Goal: Task Accomplishment & Management: Manage account settings

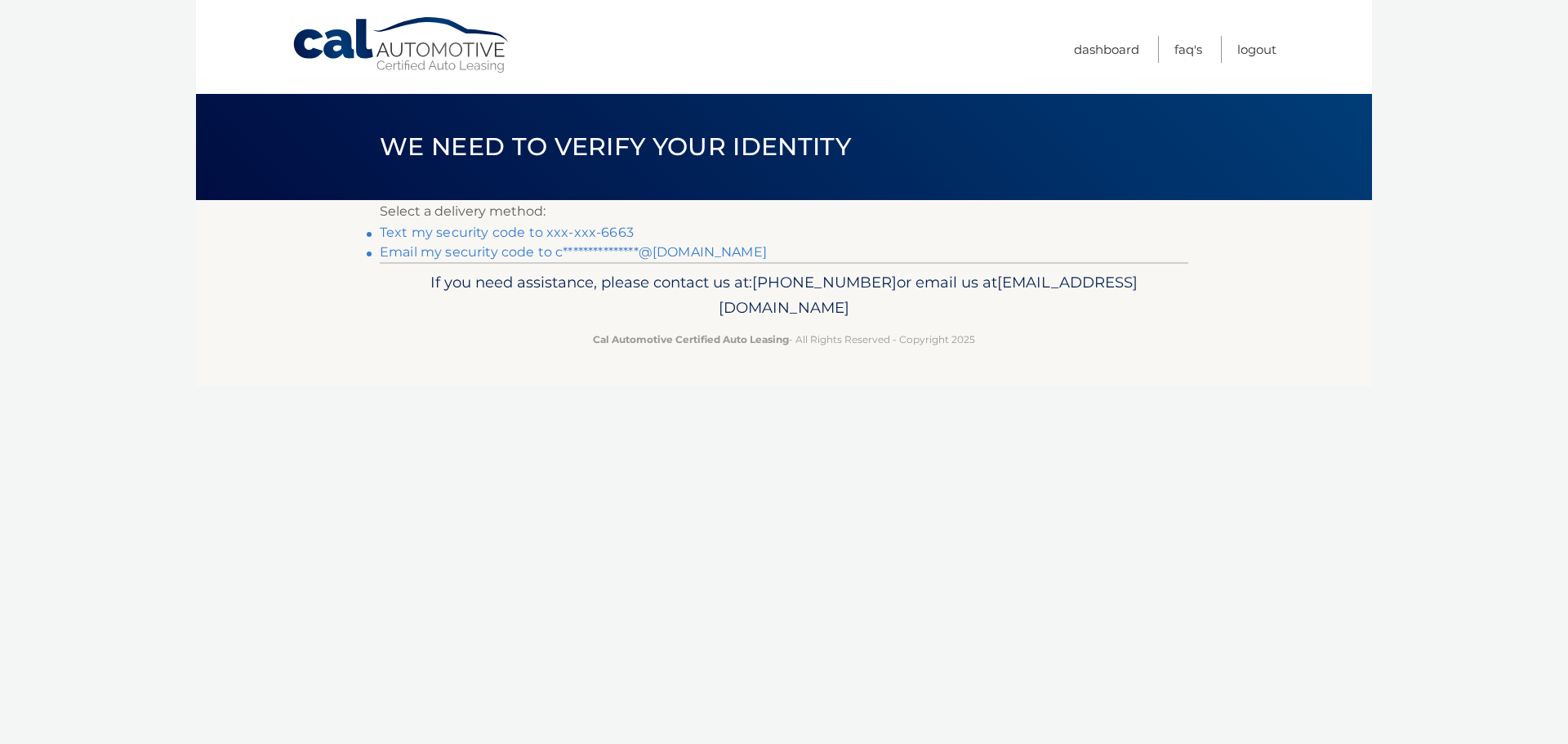
click at [508, 234] on link "Text my security code to xxx-xxx-6663" at bounding box center [507, 233] width 254 height 15
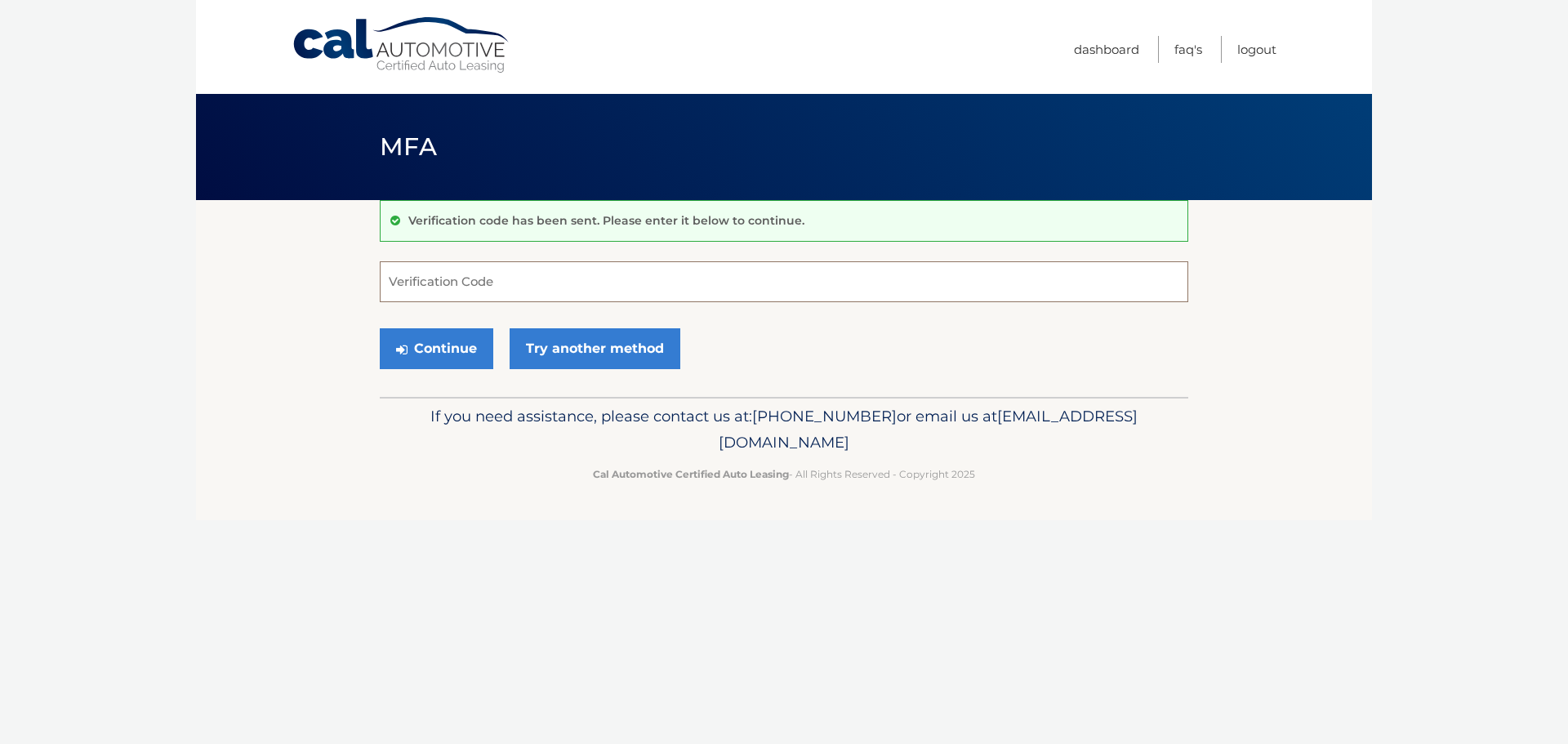
click at [511, 287] on input "Verification Code" at bounding box center [784, 282] width 809 height 41
type input "227416"
click at [380, 329] on button "Continue" at bounding box center [437, 349] width 113 height 41
click at [414, 330] on button "Continue" at bounding box center [437, 349] width 113 height 41
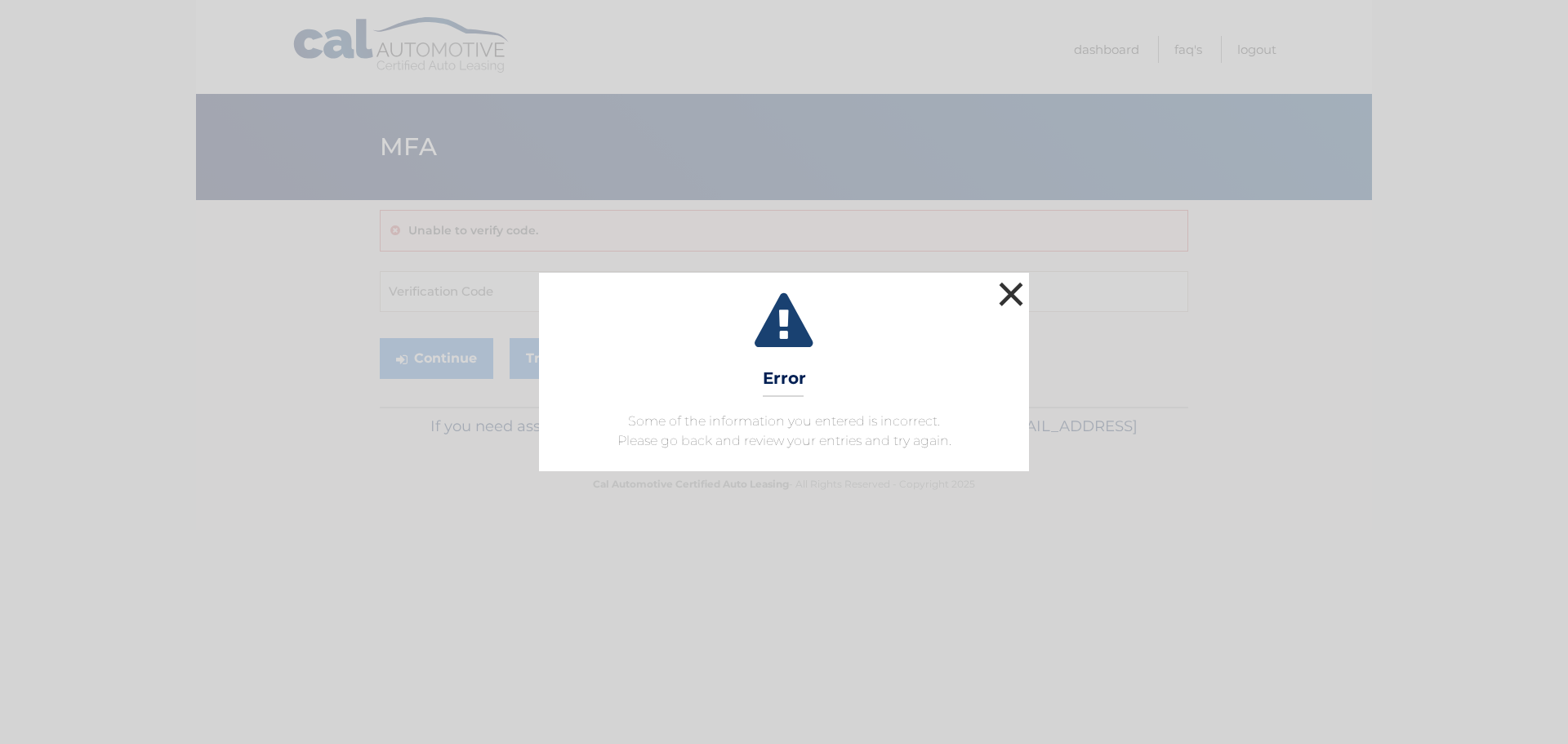
click at [1000, 293] on button "×" at bounding box center [1011, 294] width 33 height 33
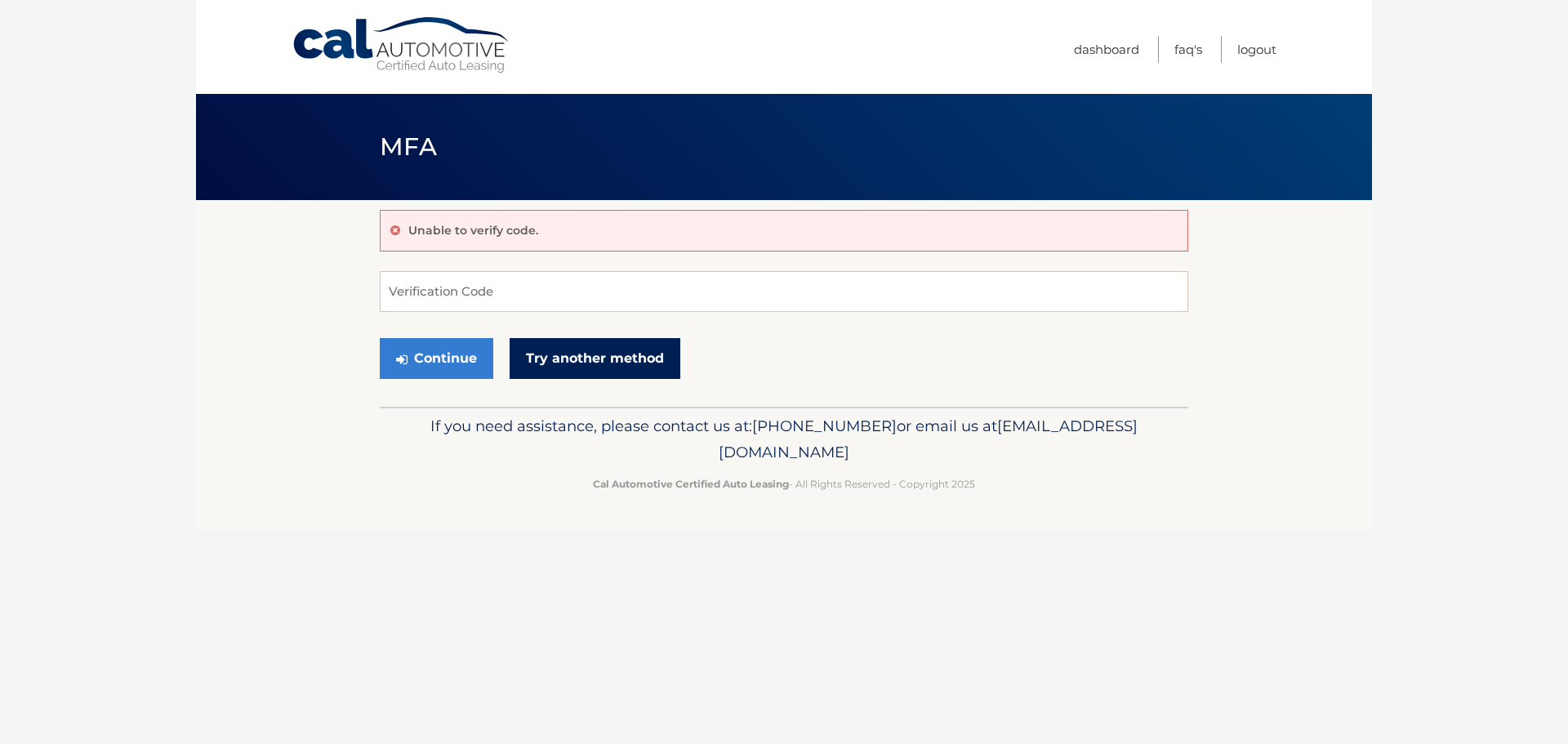
click at [585, 357] on link "Try another method" at bounding box center [594, 359] width 171 height 41
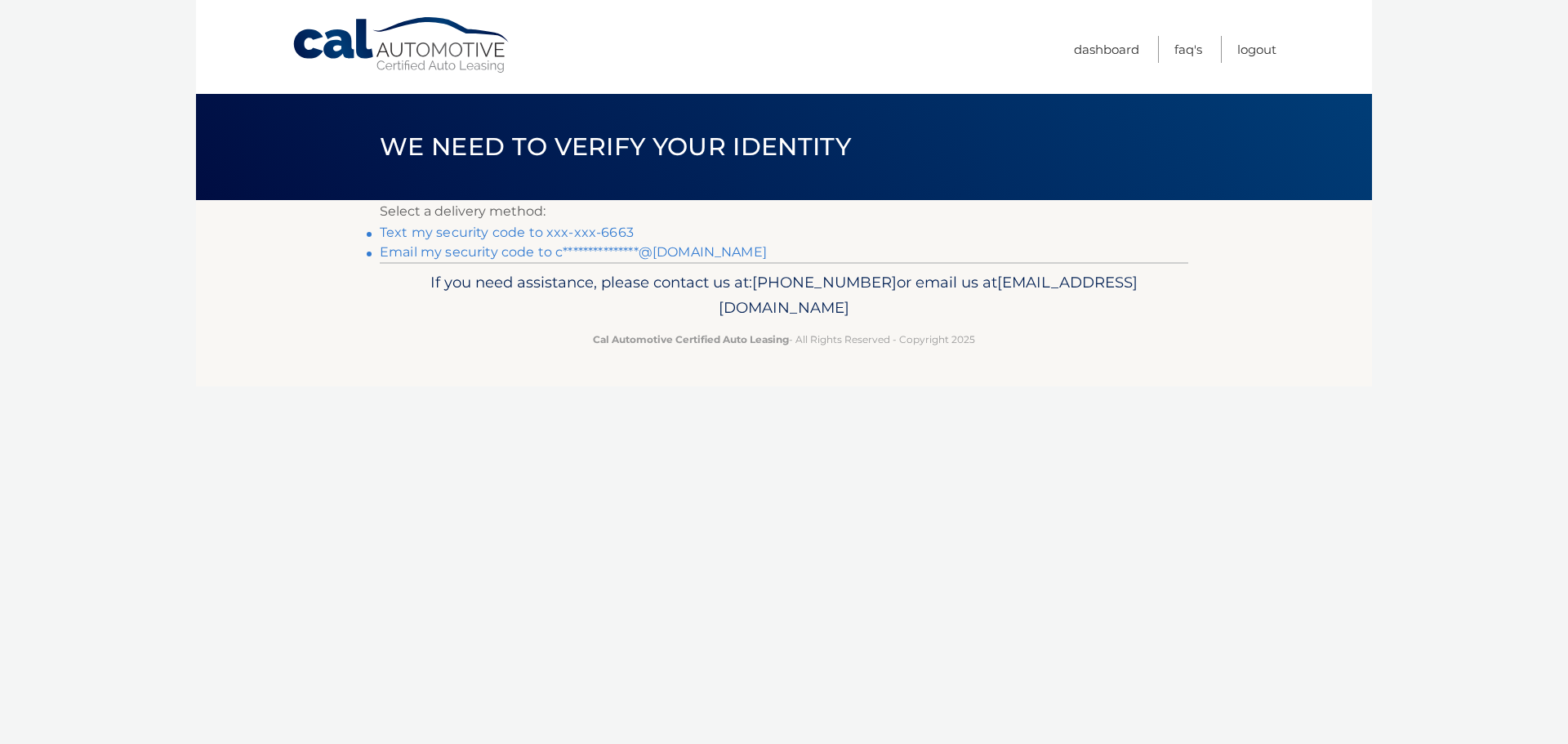
click at [596, 231] on link "Text my security code to xxx-xxx-6663" at bounding box center [507, 233] width 254 height 15
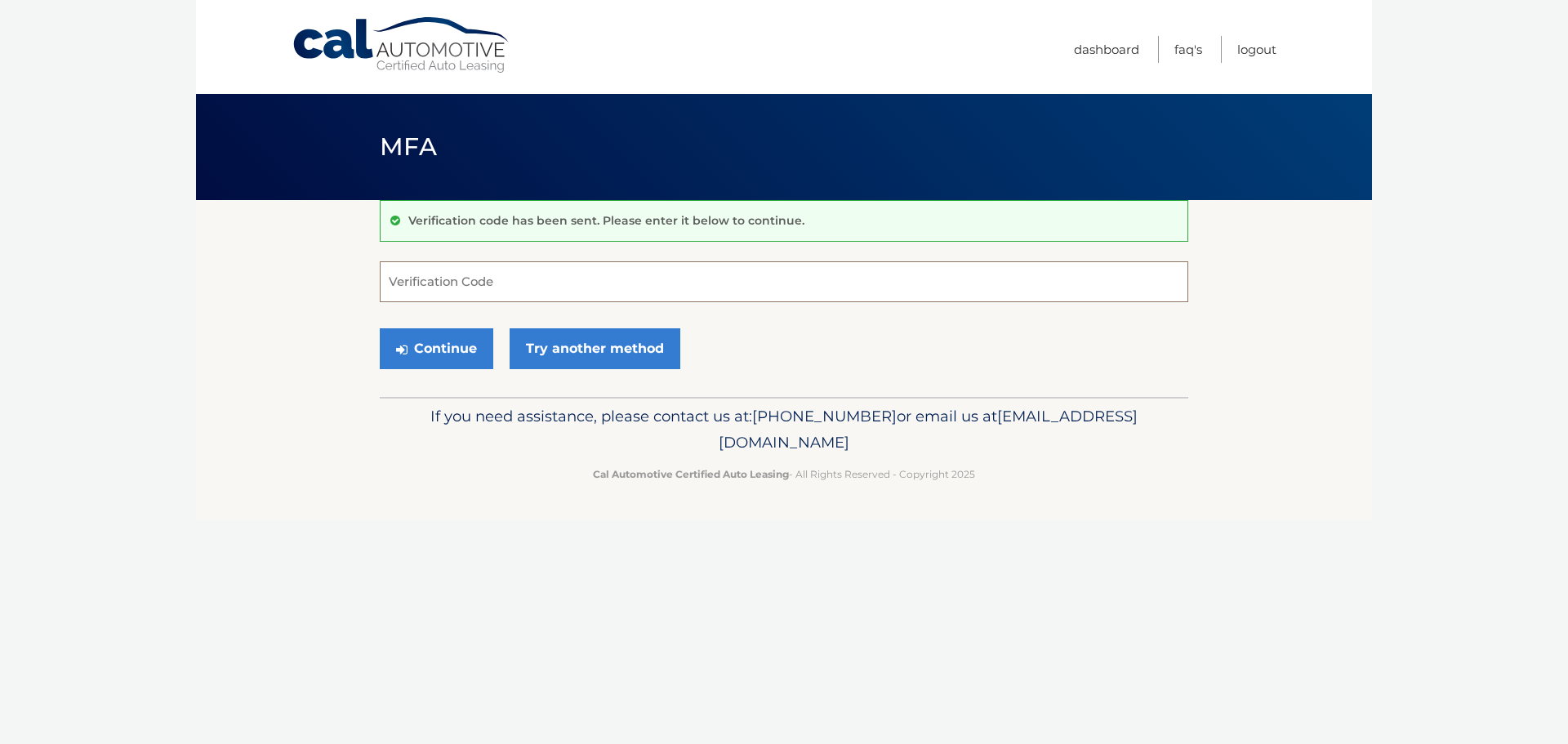
click at [528, 281] on input "Verification Code" at bounding box center [784, 282] width 809 height 41
type input "655575"
click at [453, 342] on button "Continue" at bounding box center [437, 349] width 113 height 41
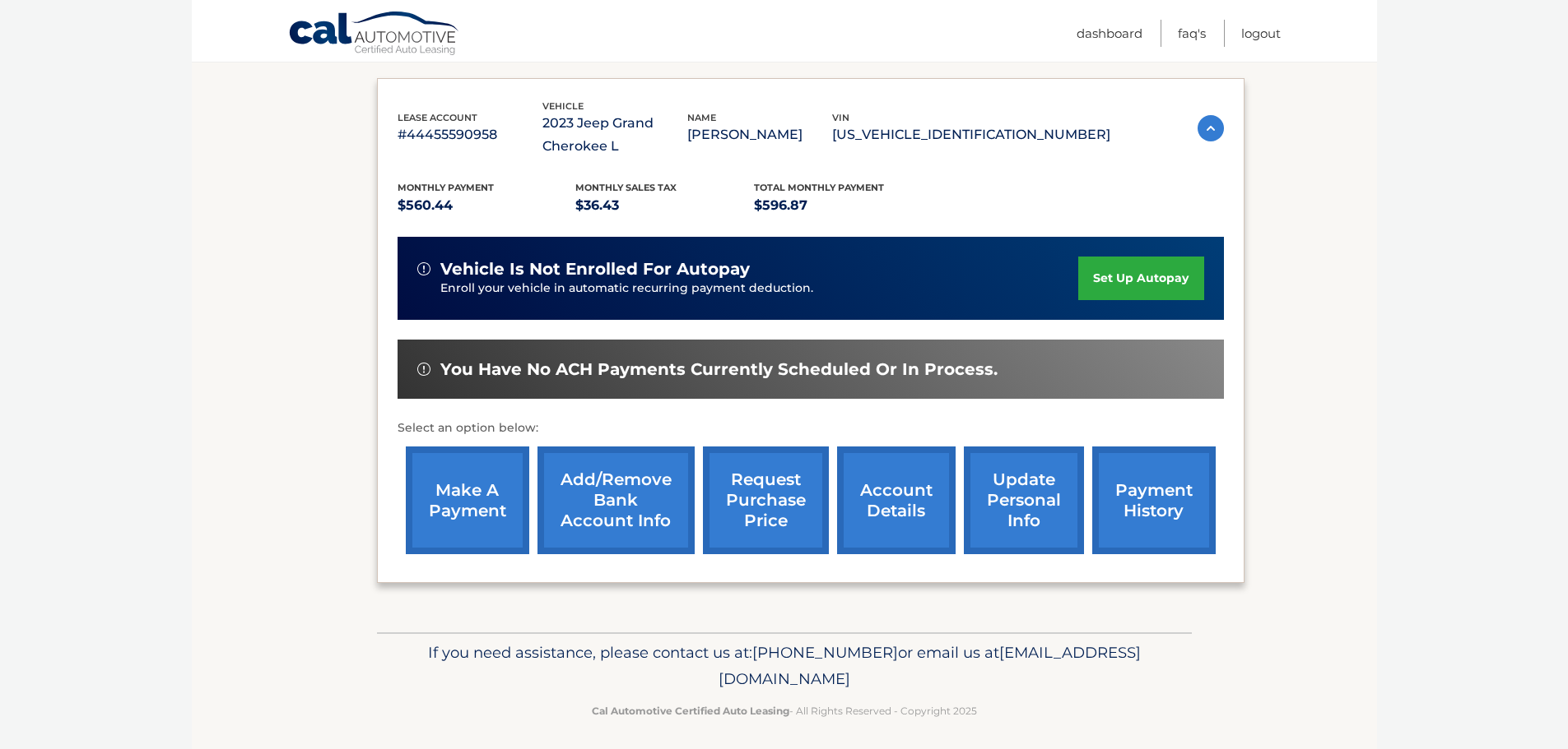
scroll to position [270, 0]
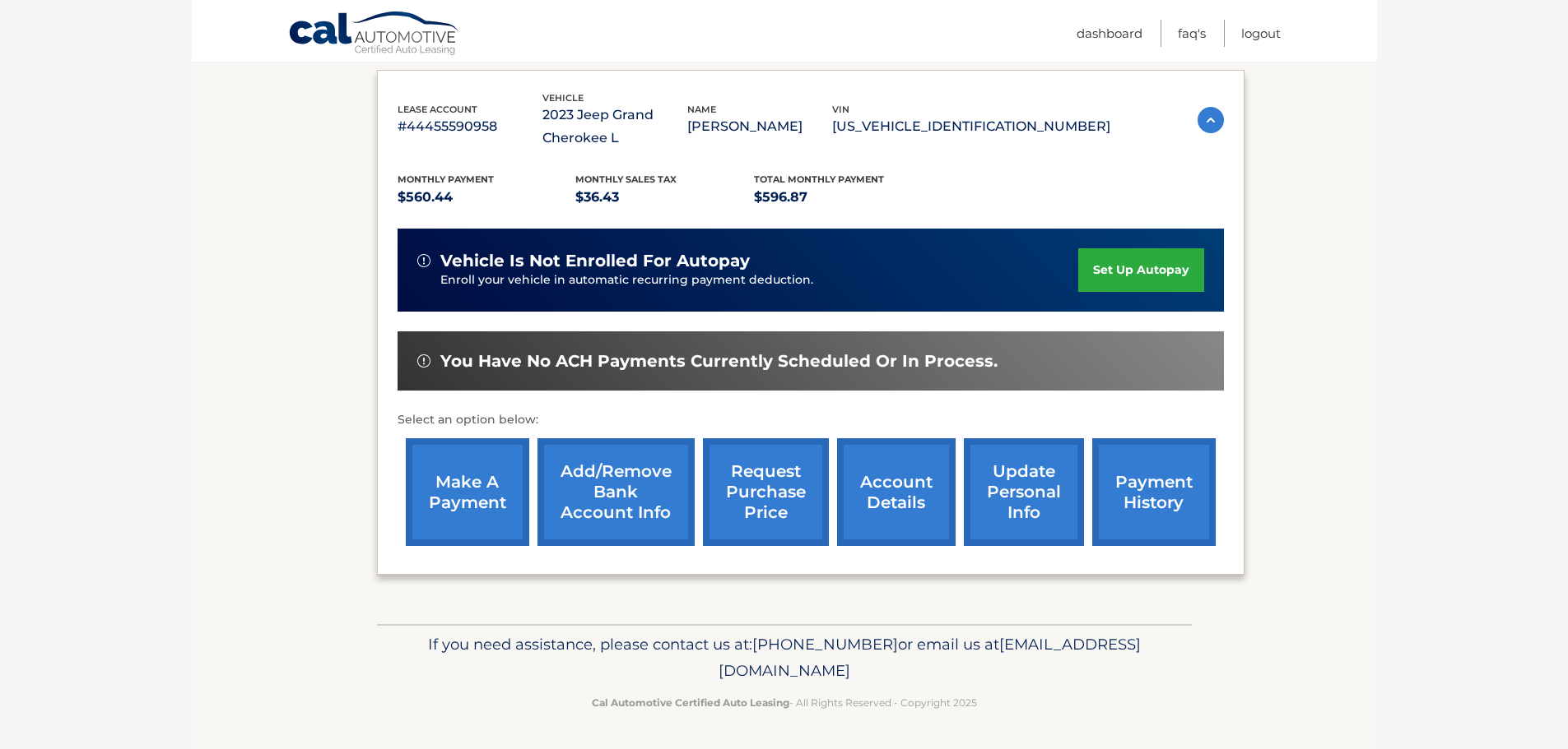
click at [787, 499] on link "request purchase price" at bounding box center [766, 492] width 126 height 108
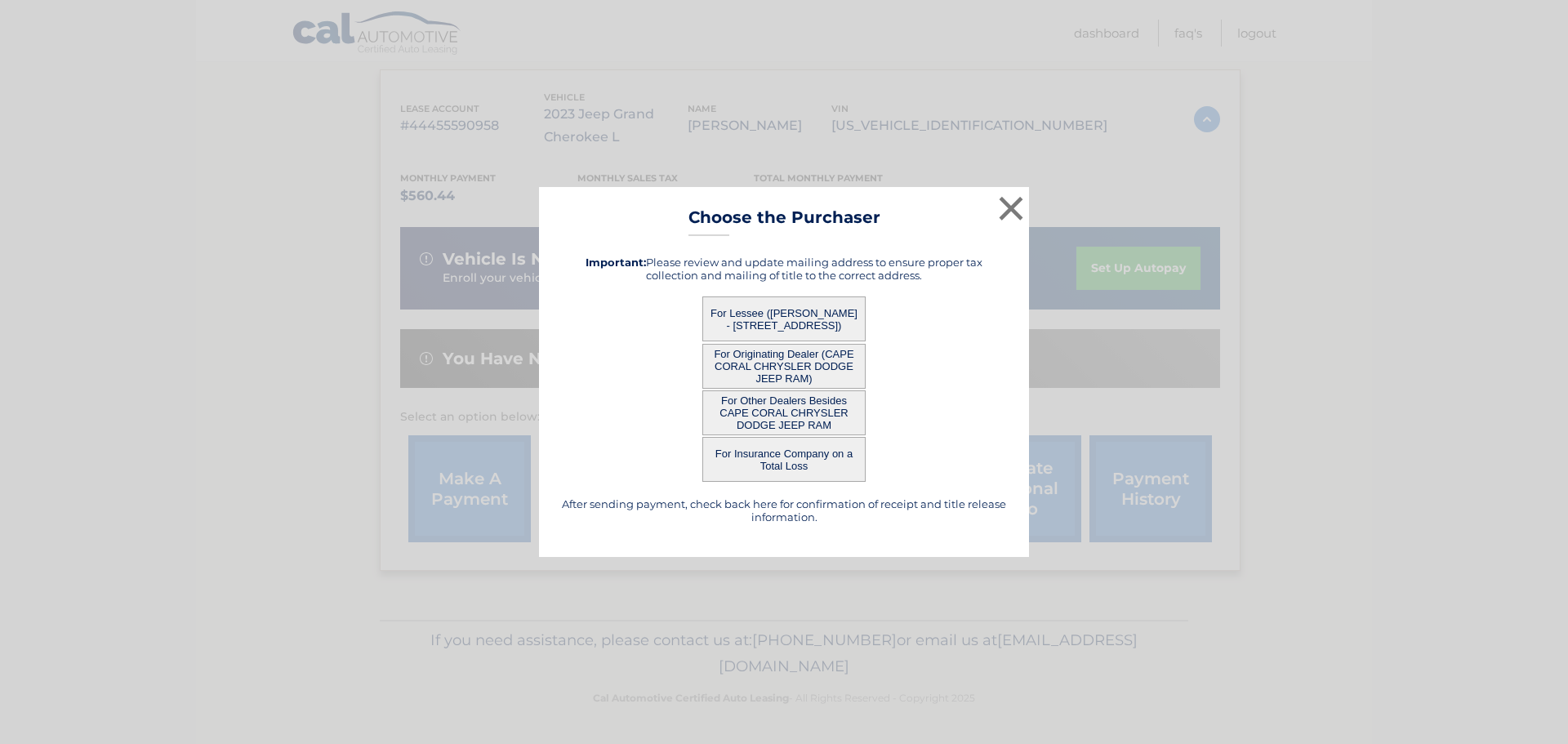
click at [772, 300] on button "For Lessee ([PERSON_NAME] - [STREET_ADDRESS])" at bounding box center [784, 319] width 163 height 45
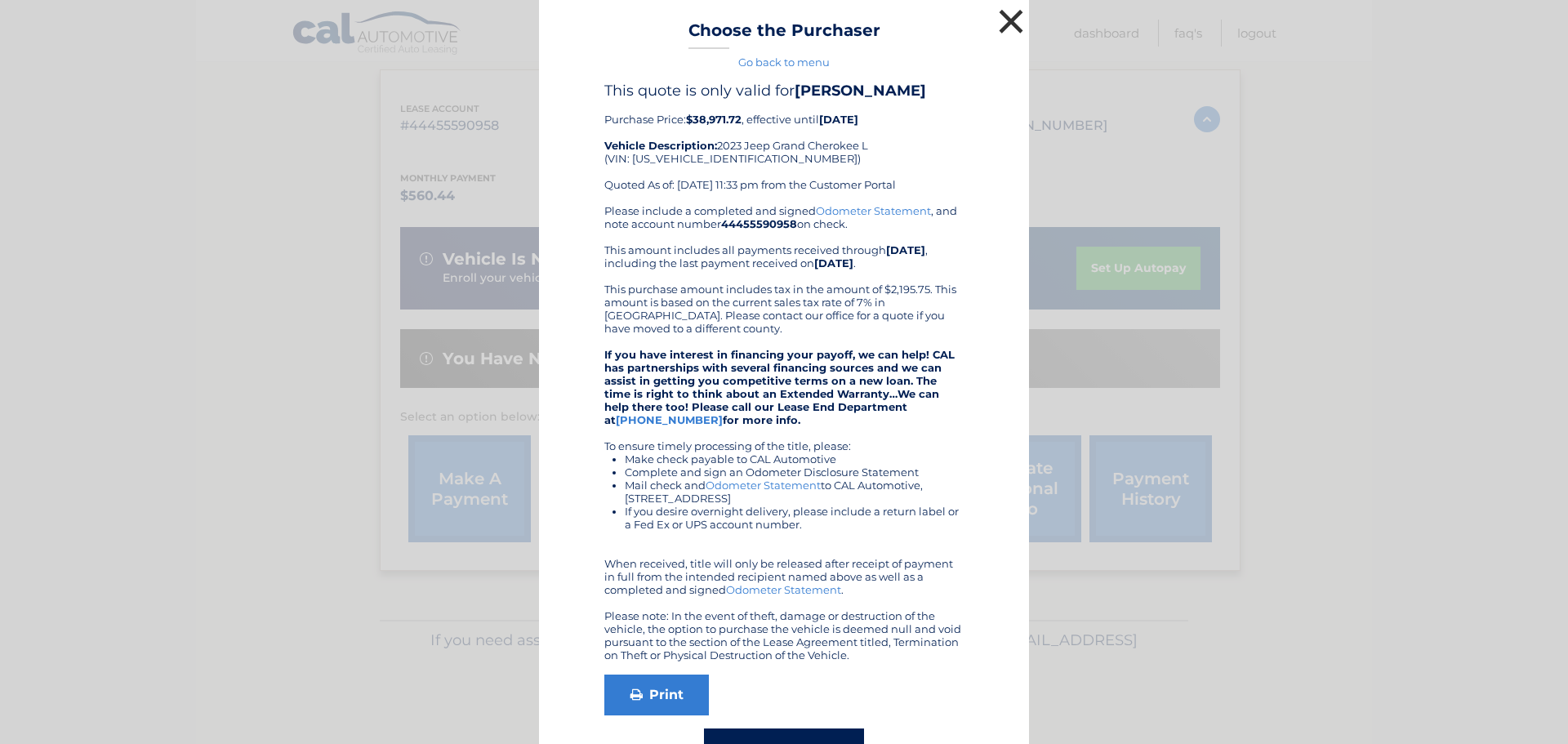
click at [1000, 21] on button "×" at bounding box center [1011, 21] width 33 height 33
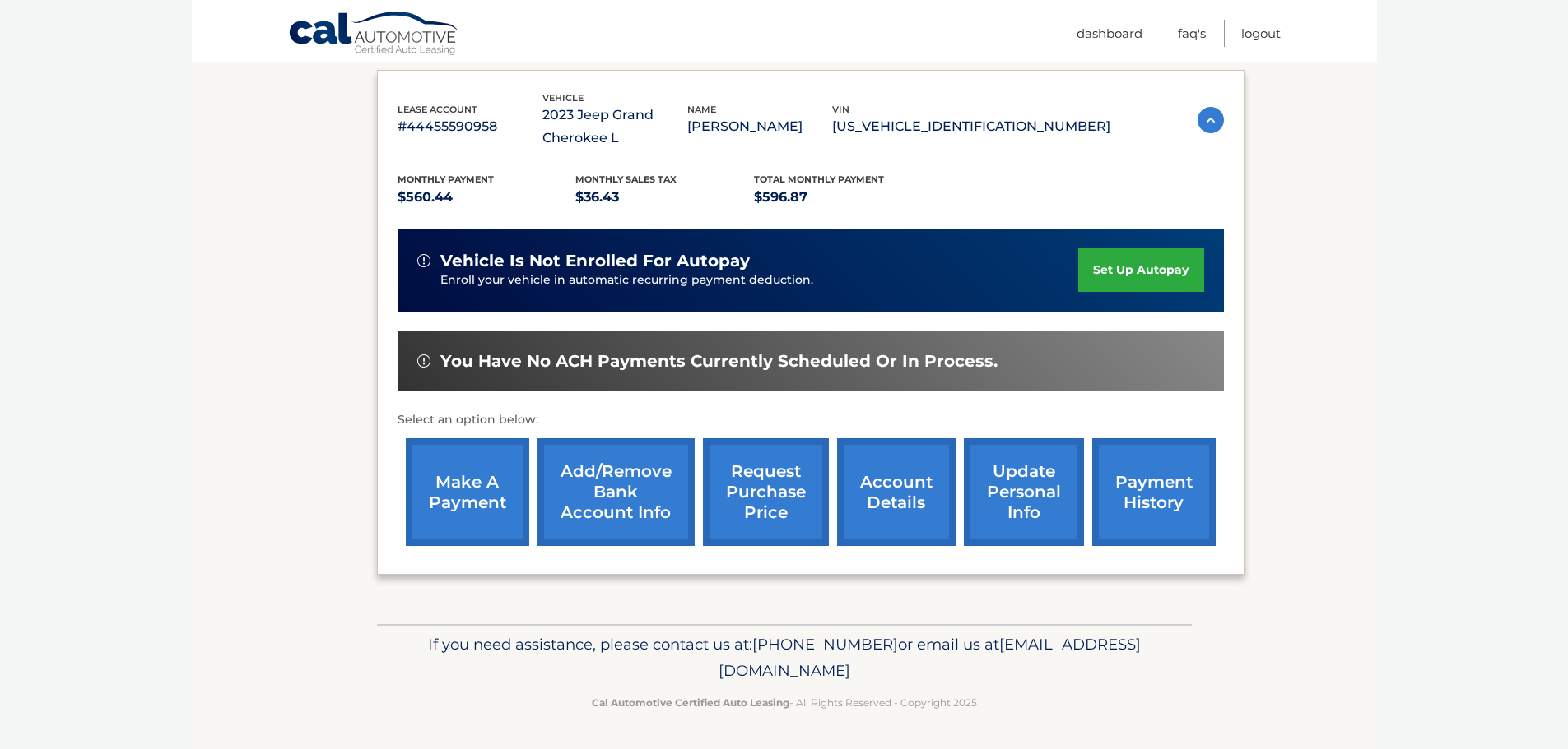
click at [897, 517] on link "account details" at bounding box center [896, 492] width 118 height 108
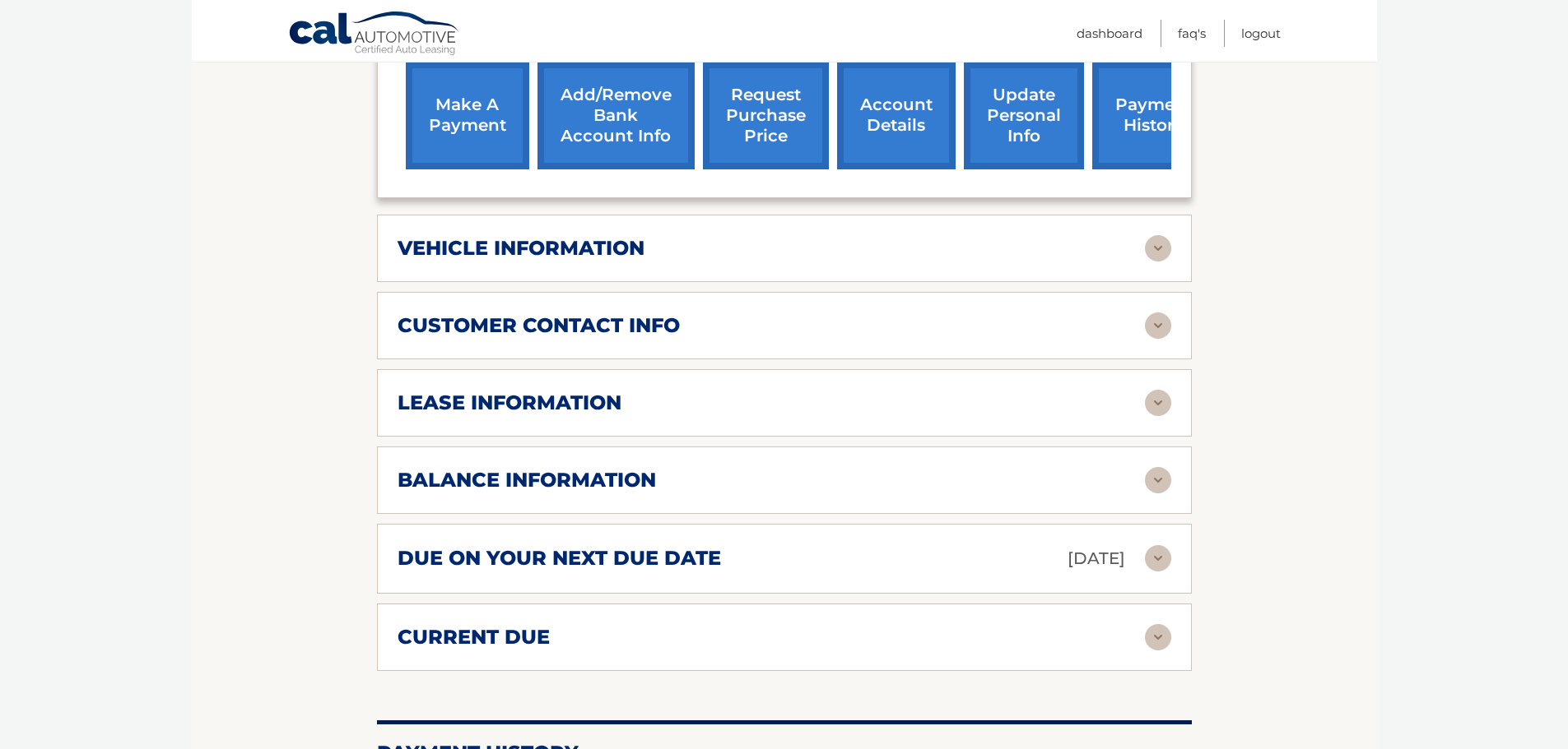
scroll to position [658, 0]
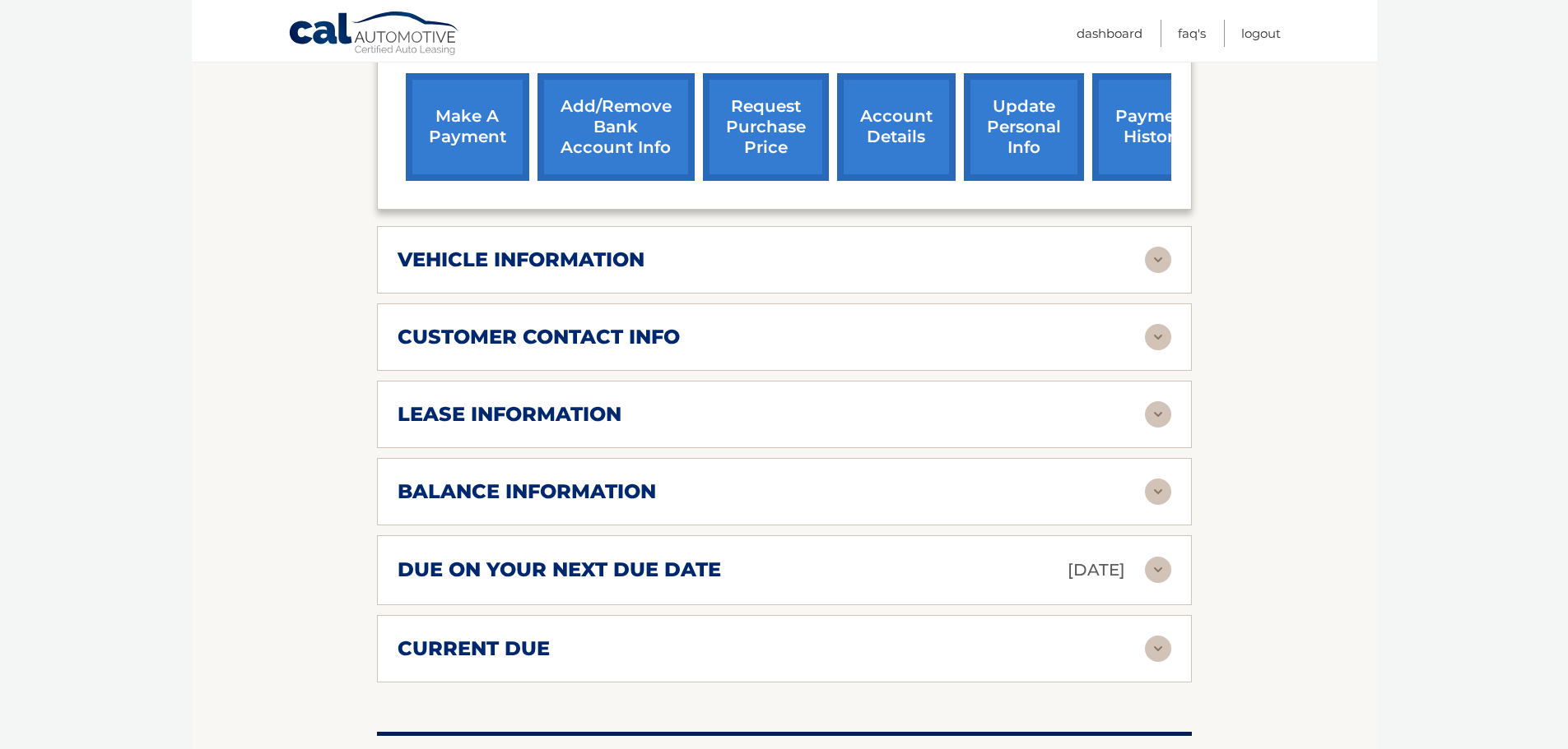
click at [1151, 419] on img at bounding box center [1158, 415] width 26 height 26
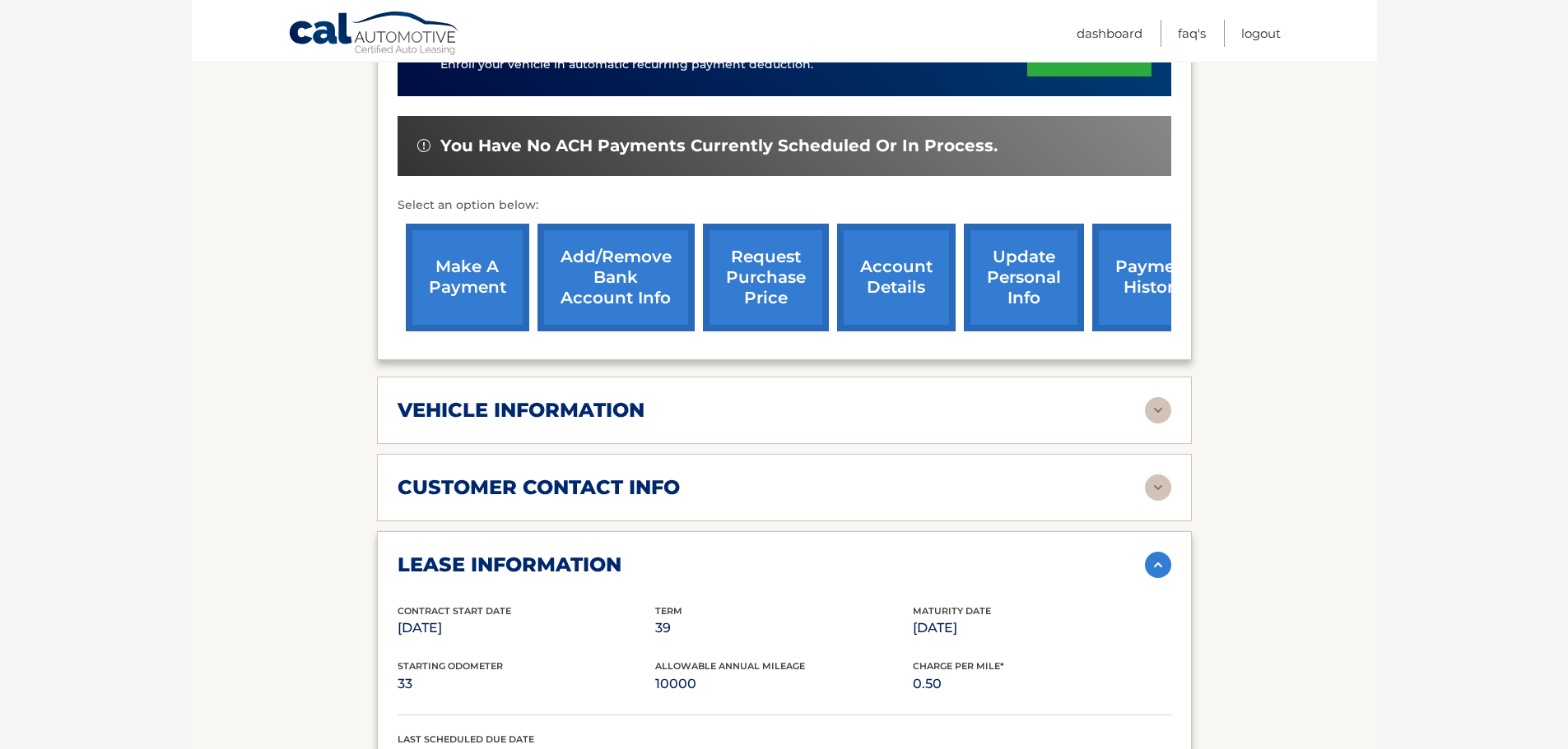
scroll to position [493, 0]
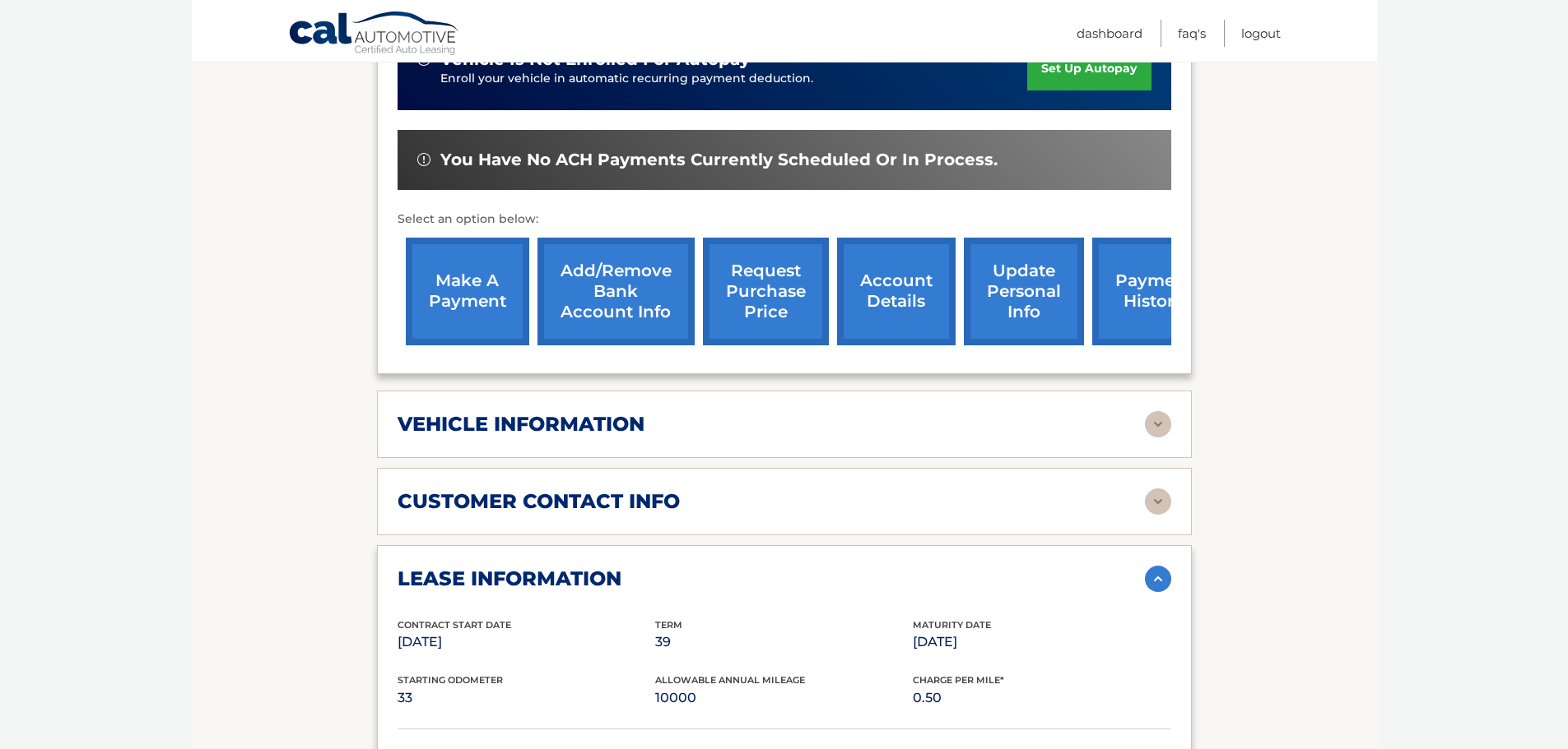
click at [1101, 293] on link "payment history" at bounding box center [1154, 291] width 124 height 108
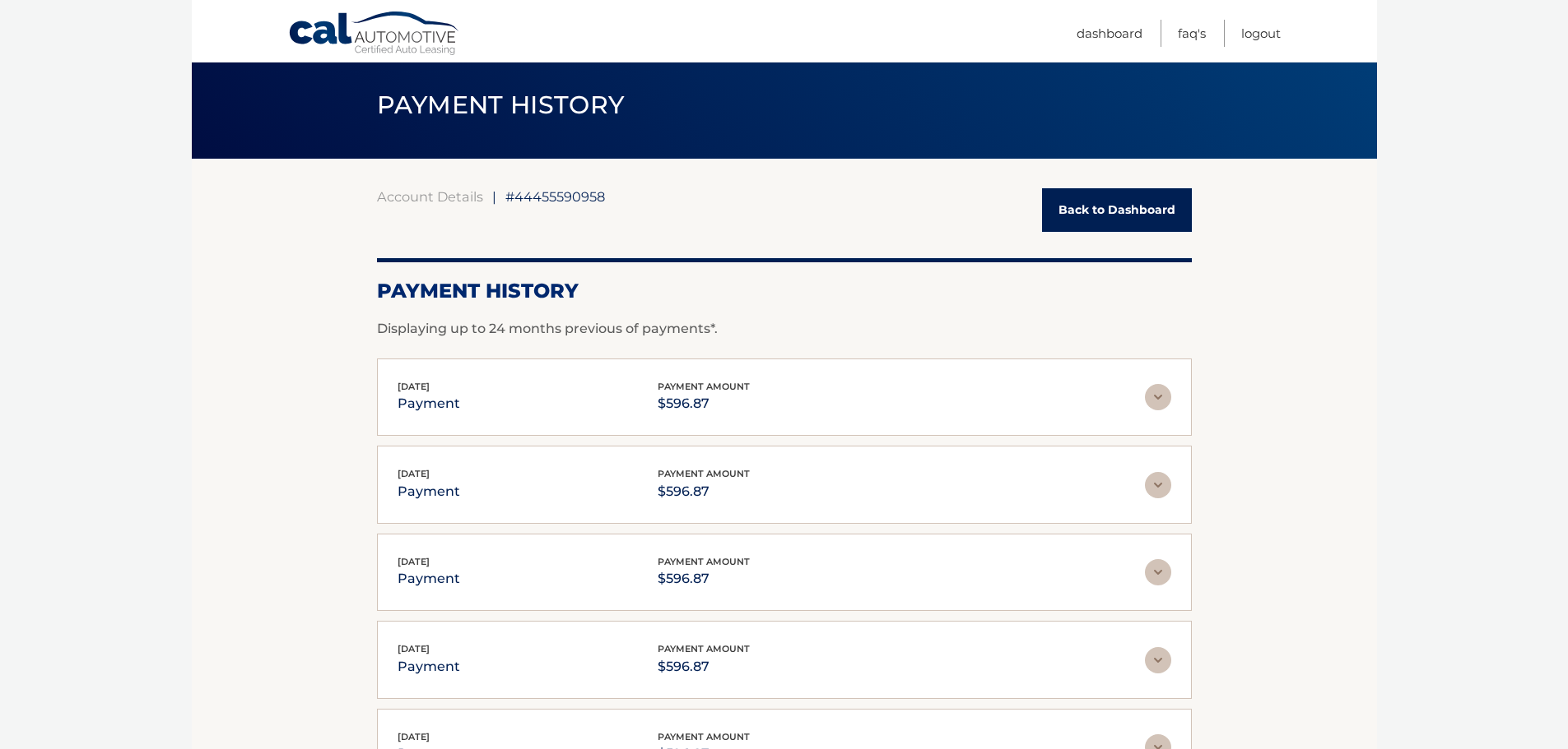
scroll to position [82, 0]
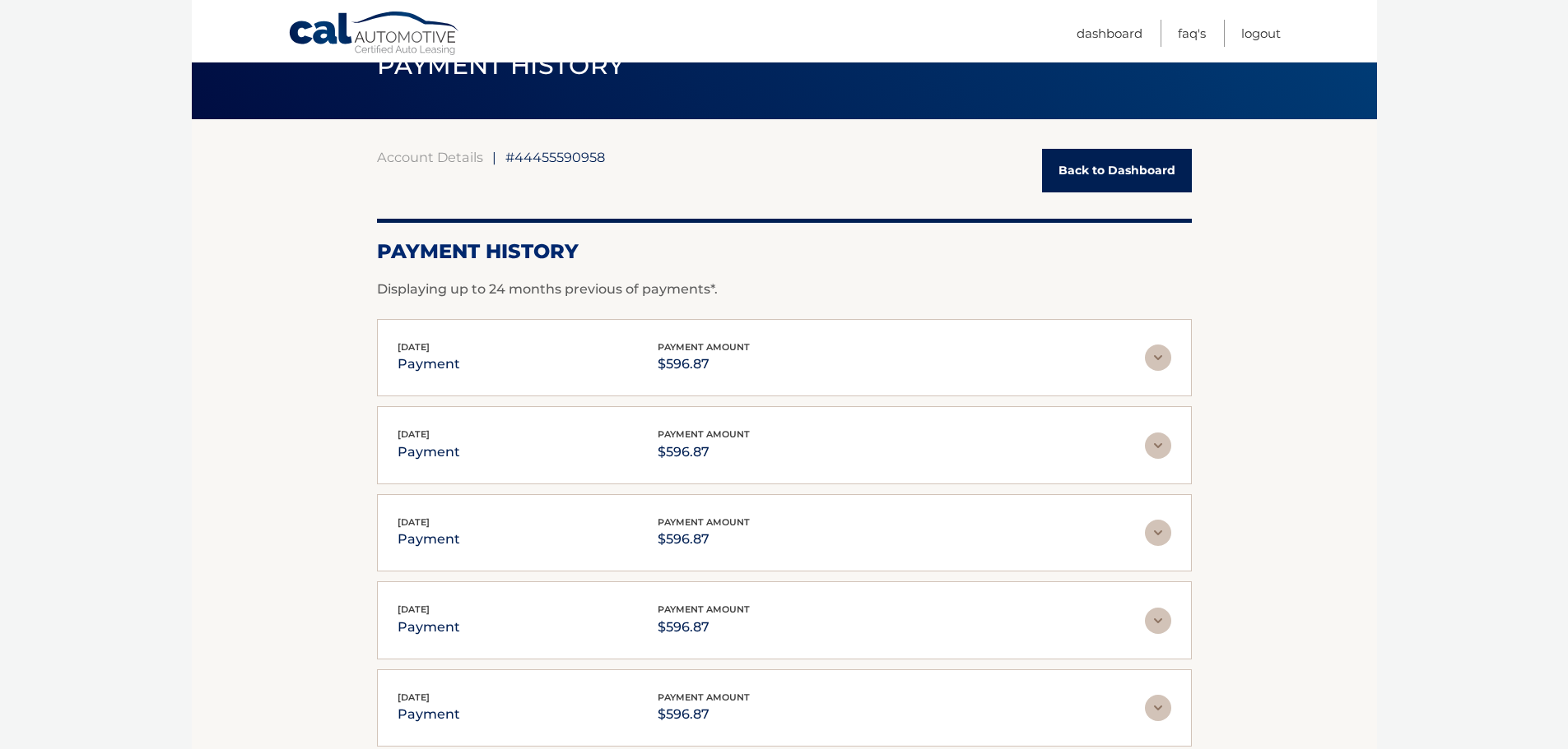
click at [1160, 353] on img at bounding box center [1158, 358] width 26 height 26
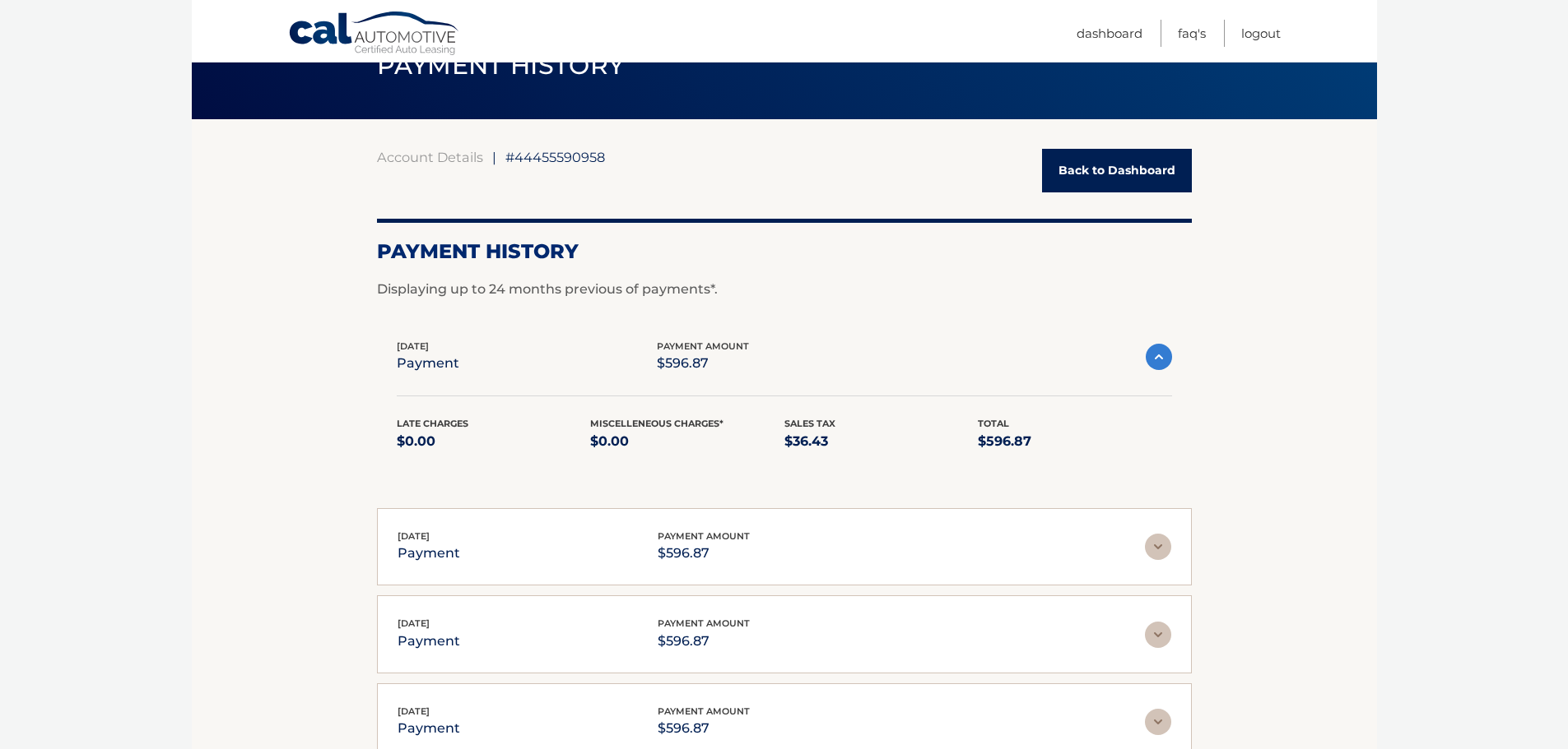
click at [1160, 353] on img at bounding box center [1158, 357] width 26 height 26
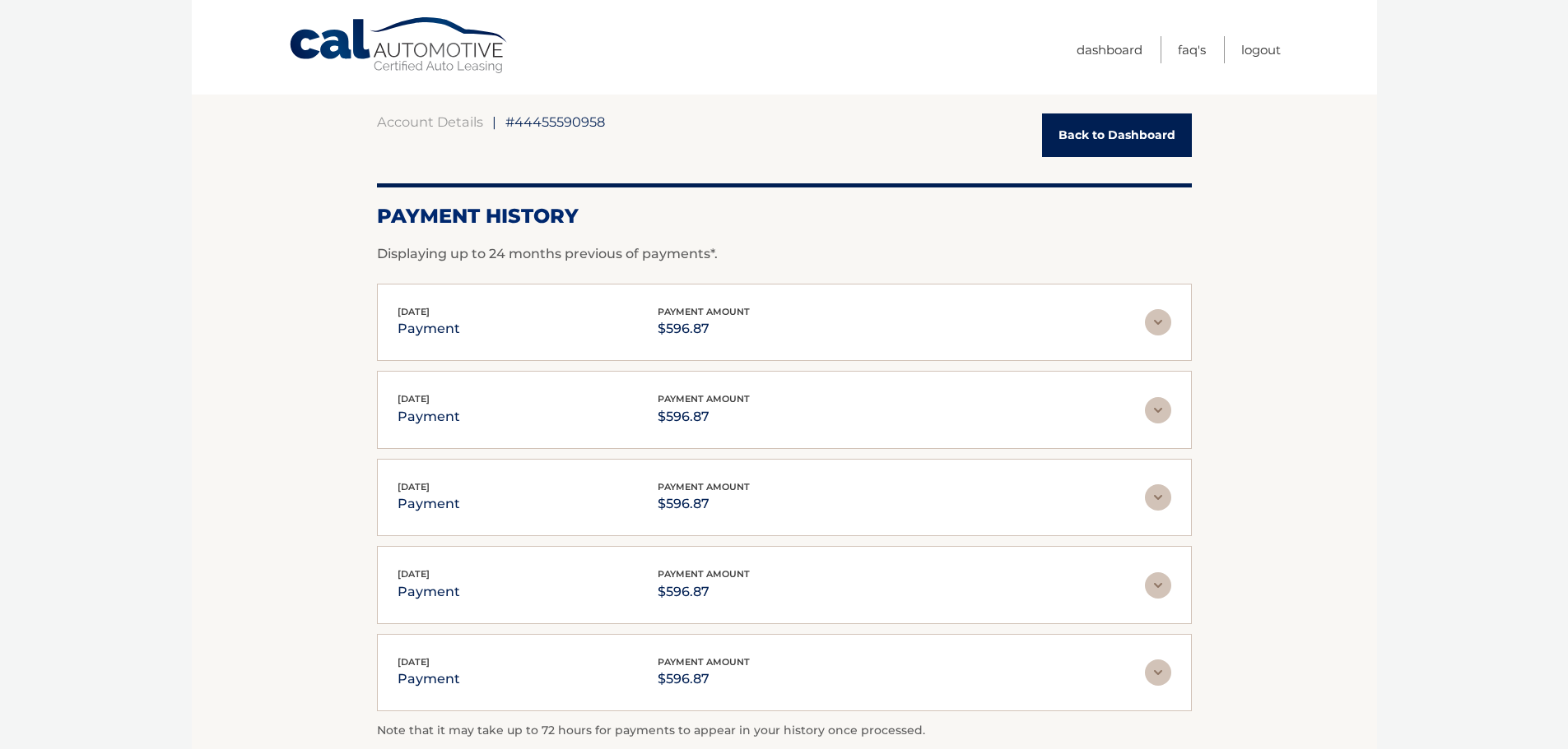
scroll to position [0, 0]
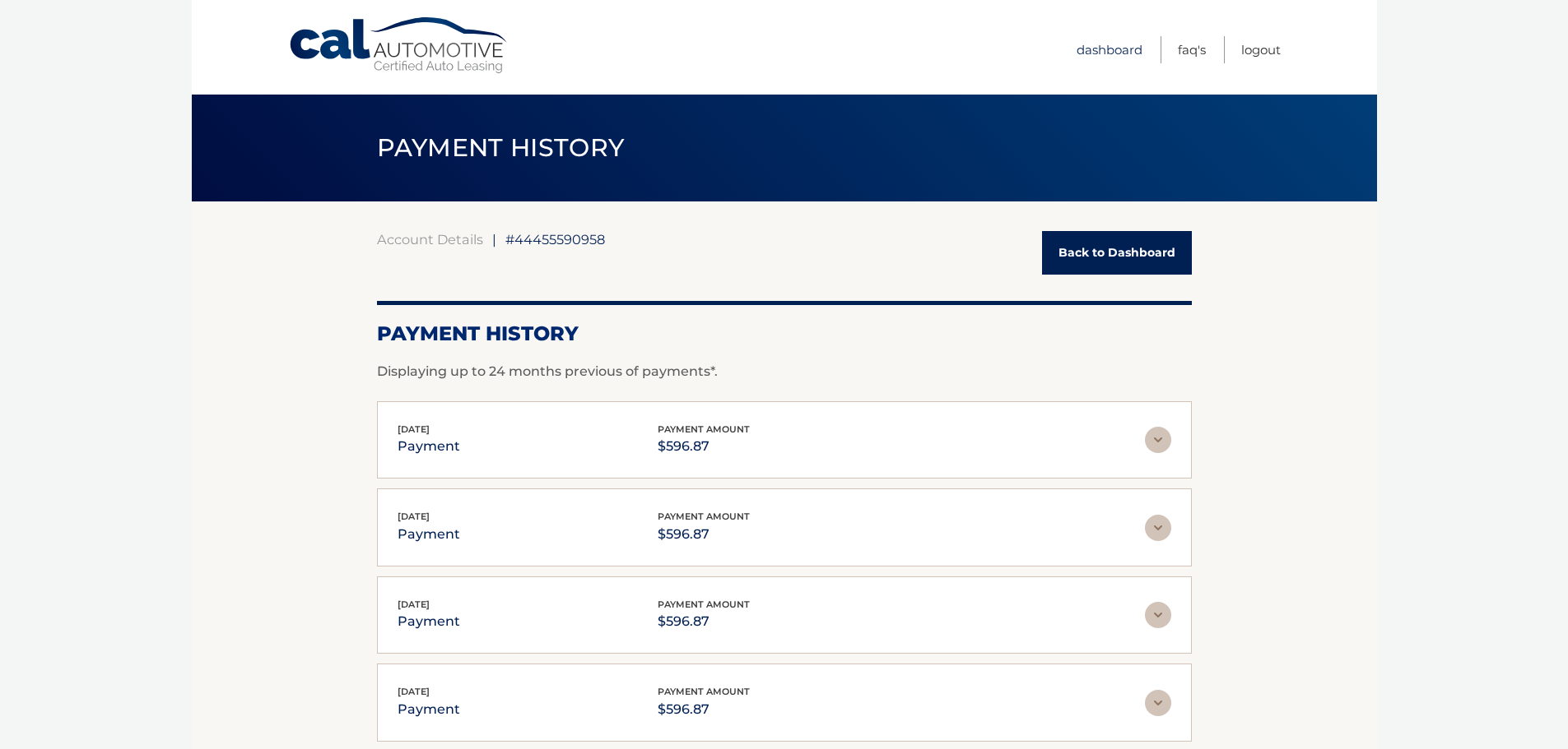
click at [1100, 49] on link "Dashboard" at bounding box center [1109, 49] width 66 height 27
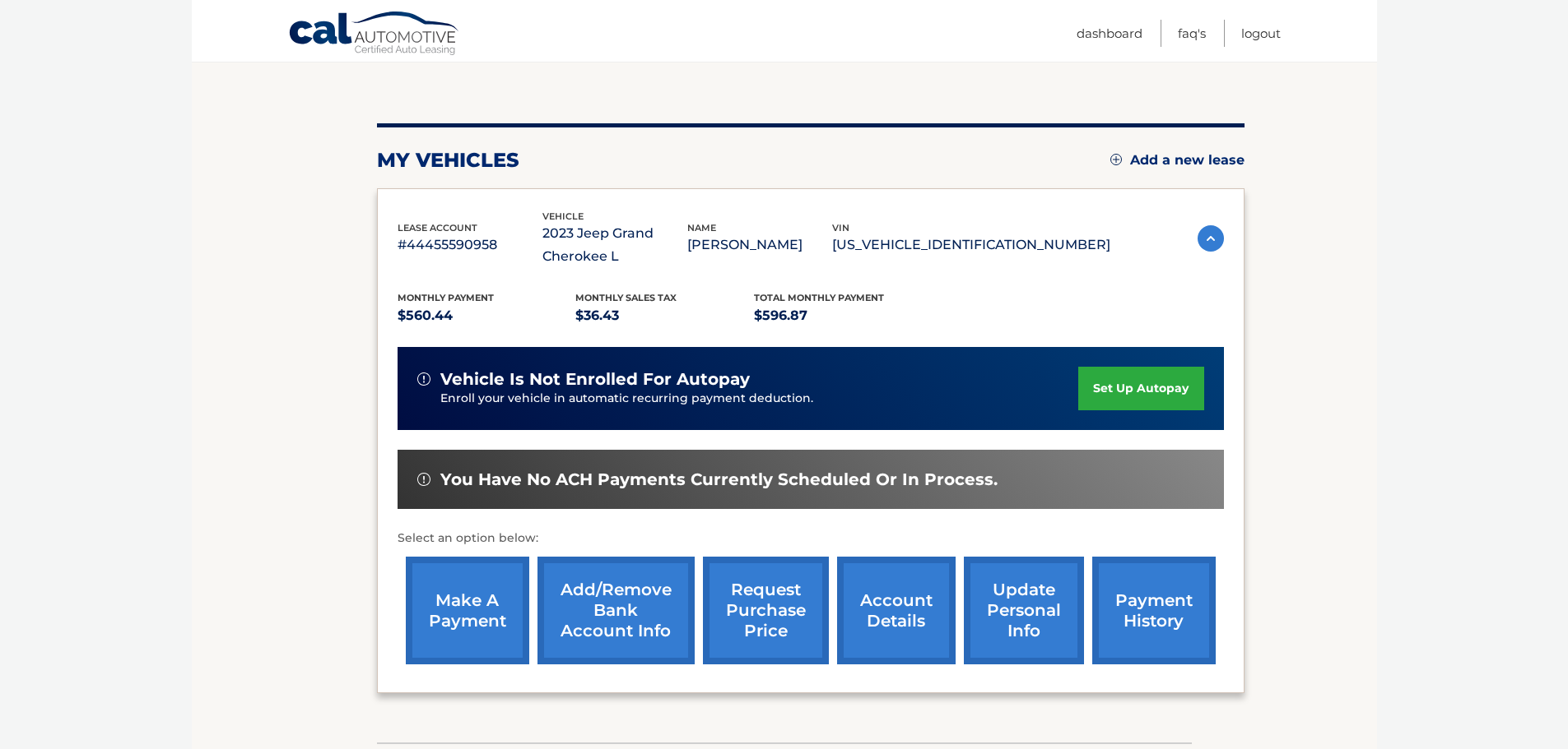
scroll to position [164, 0]
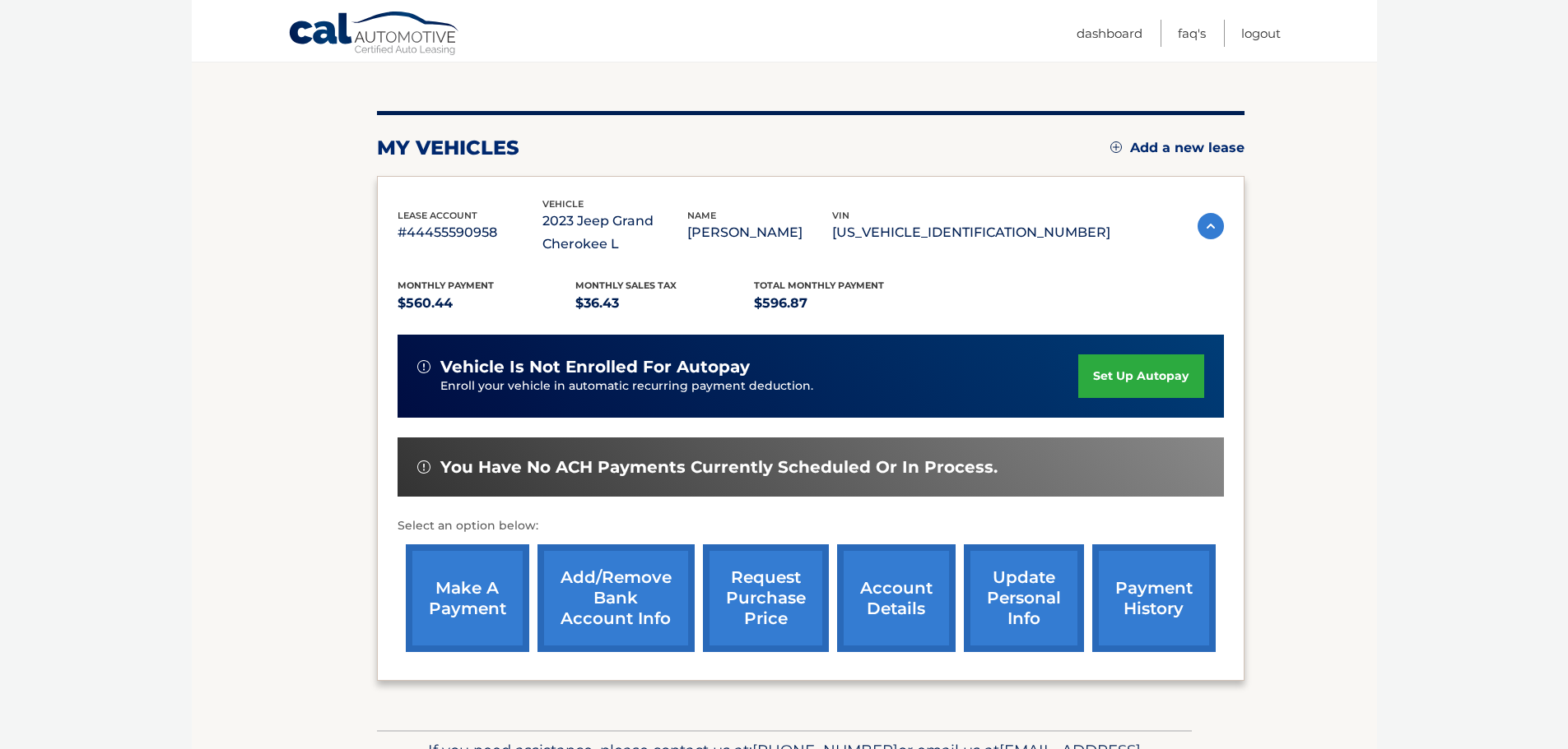
click at [892, 598] on link "account details" at bounding box center [896, 598] width 118 height 108
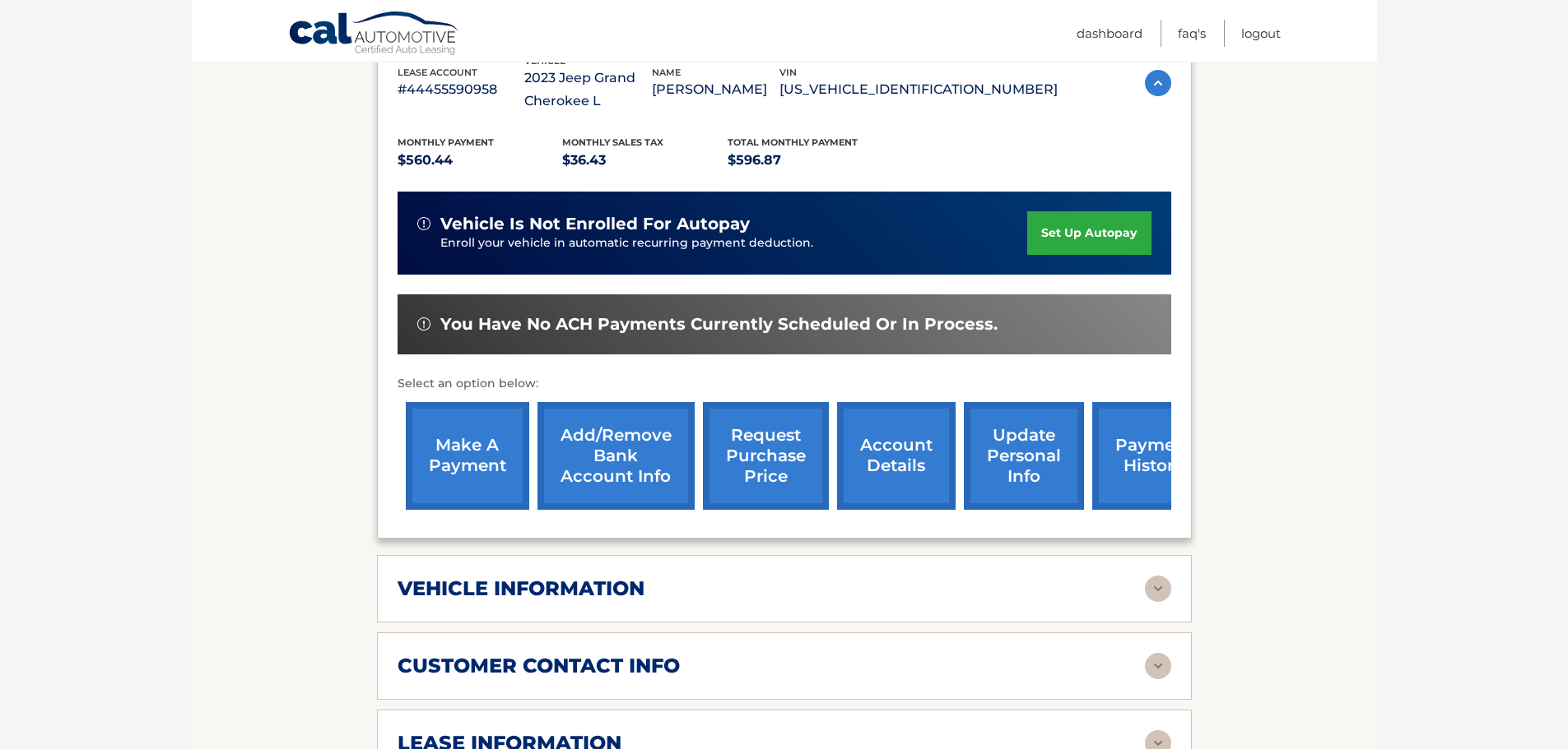
scroll to position [411, 0]
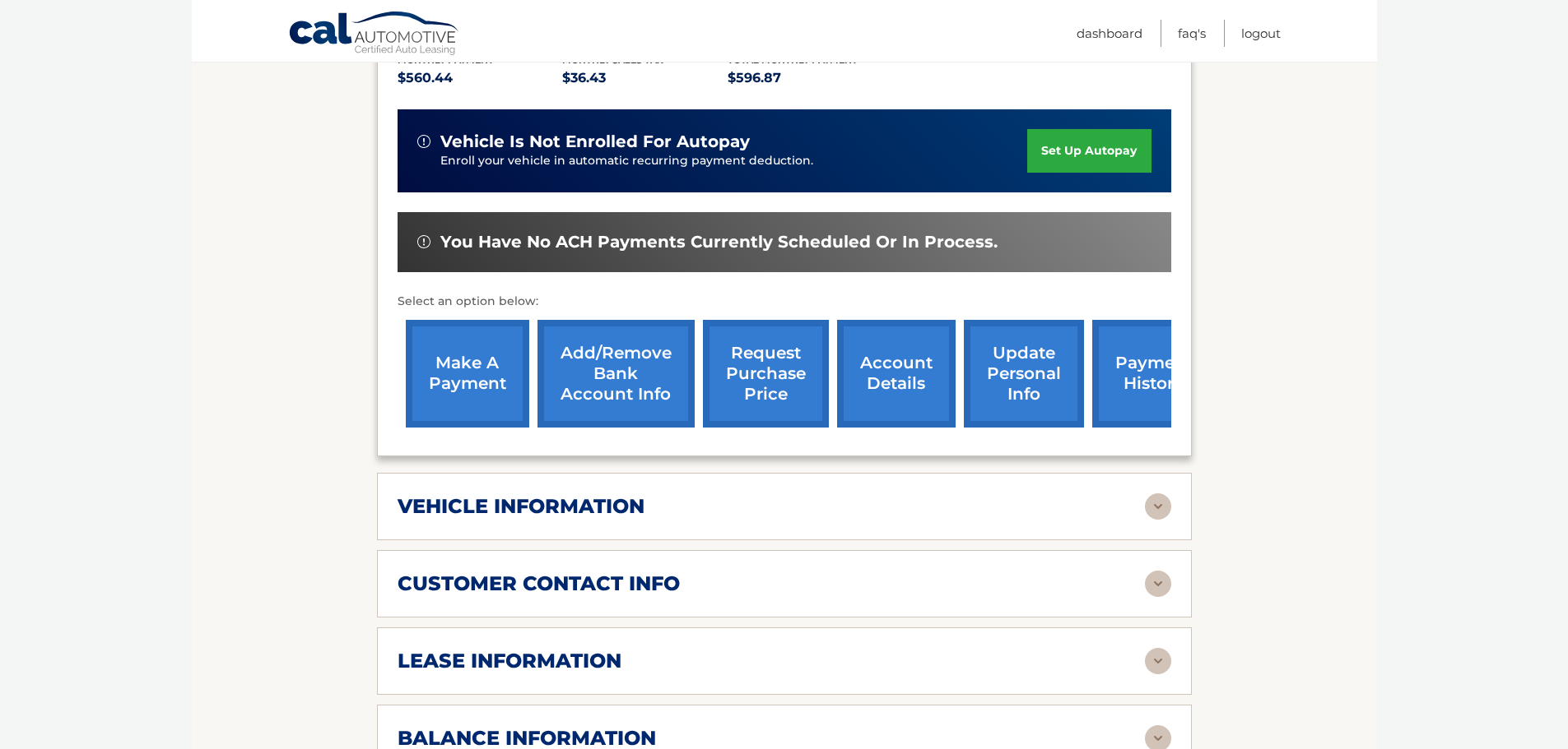
click at [475, 497] on h2 "vehicle information" at bounding box center [521, 506] width 247 height 25
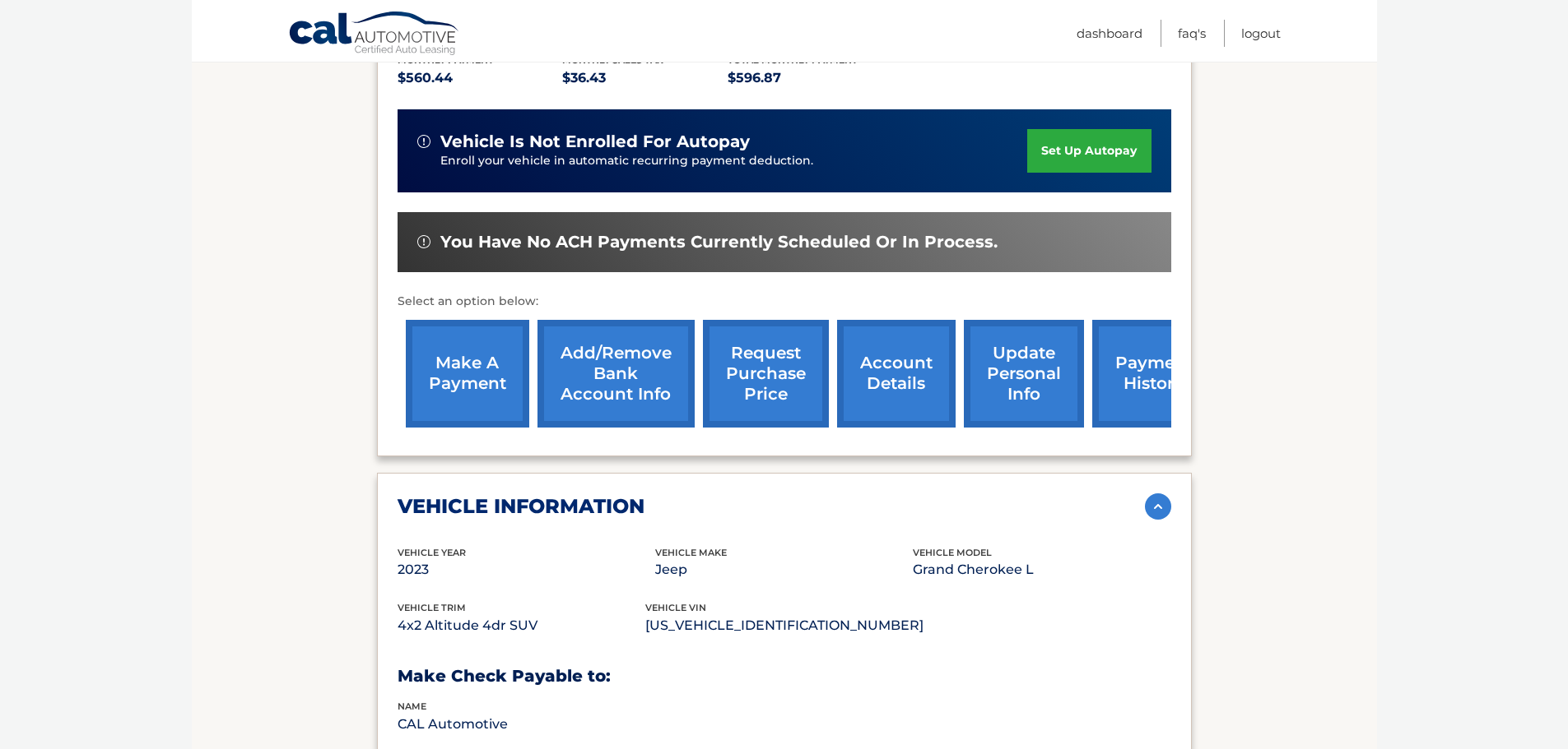
click at [475, 497] on h2 "vehicle information" at bounding box center [521, 506] width 247 height 25
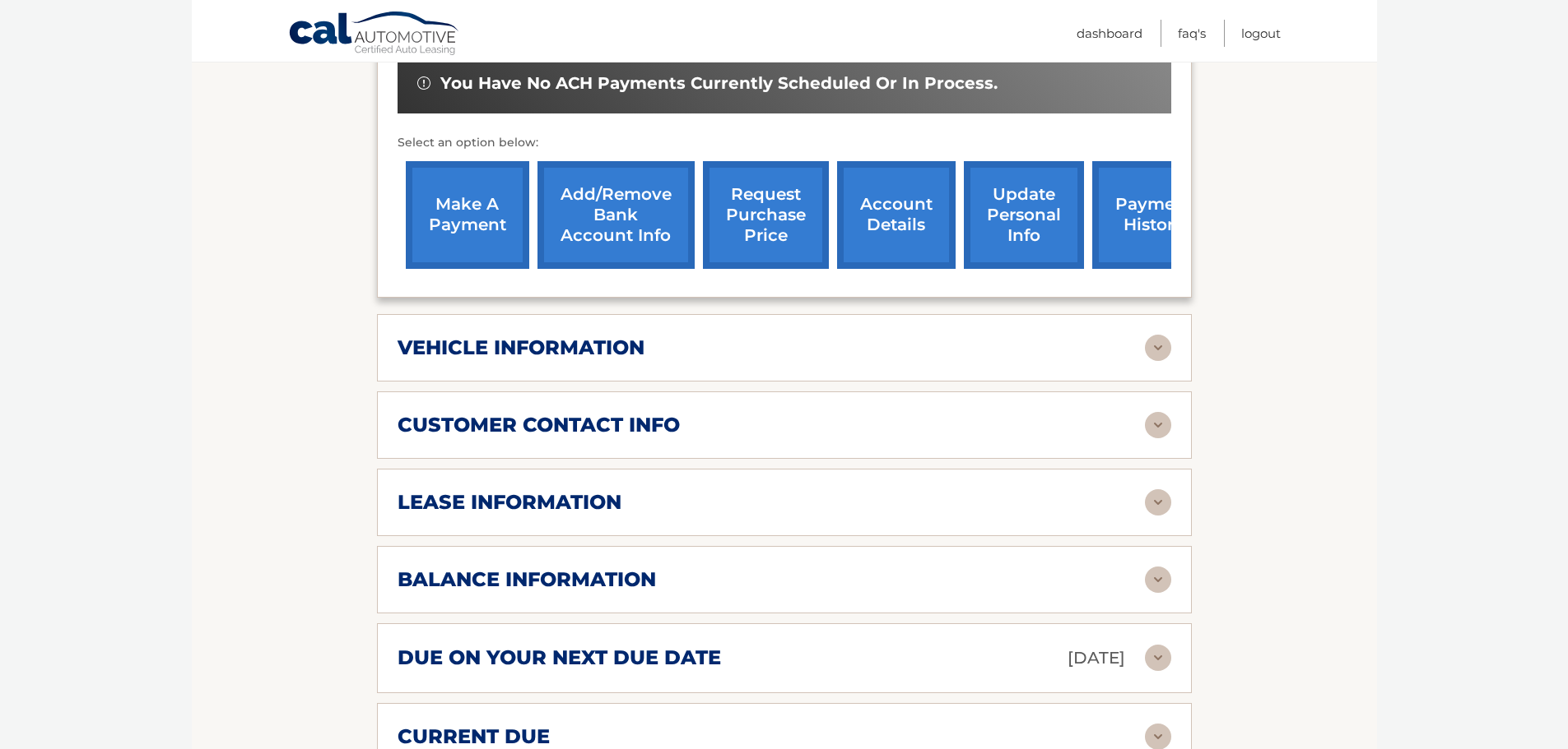
scroll to position [658, 0]
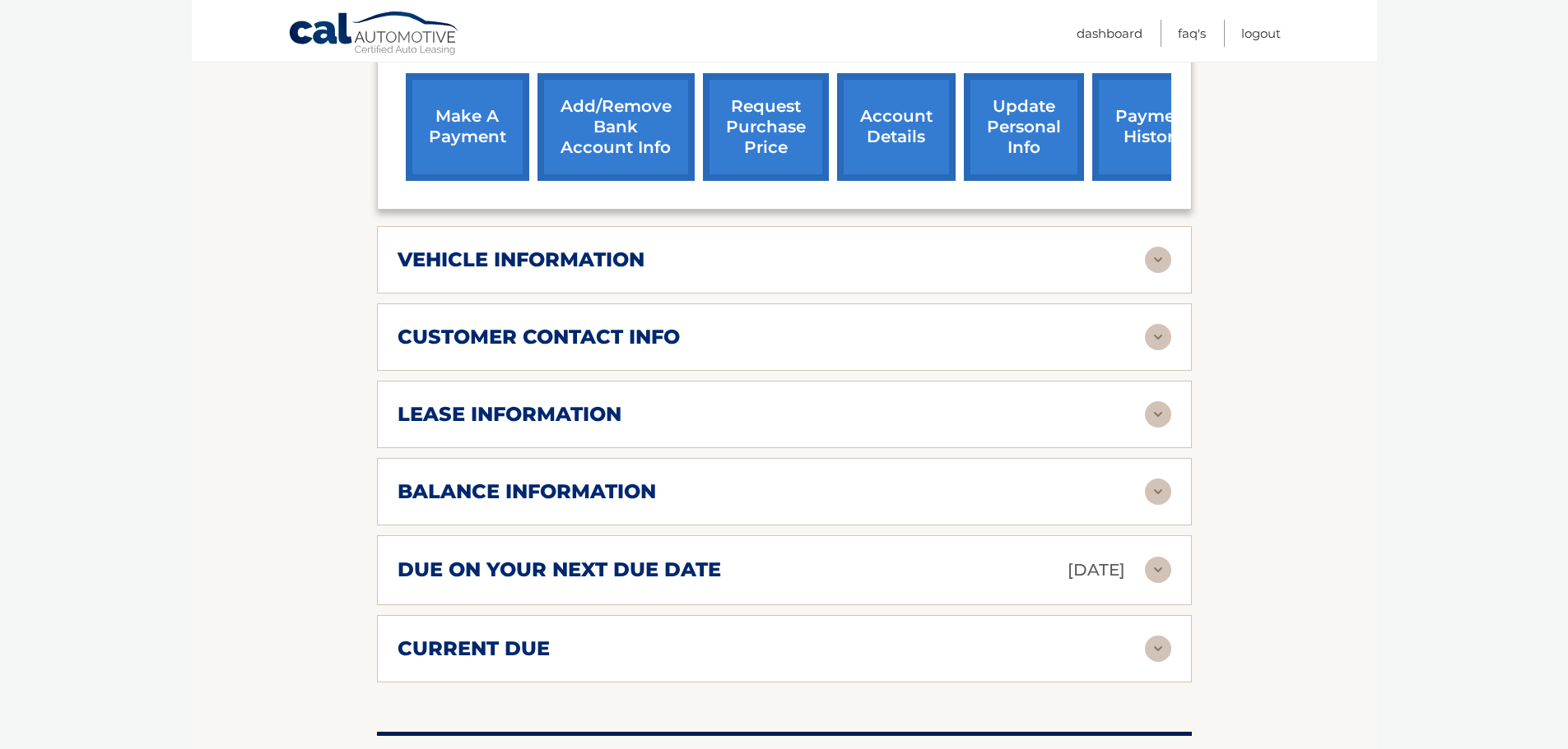
click at [507, 339] on h2 "customer contact info" at bounding box center [539, 337] width 283 height 25
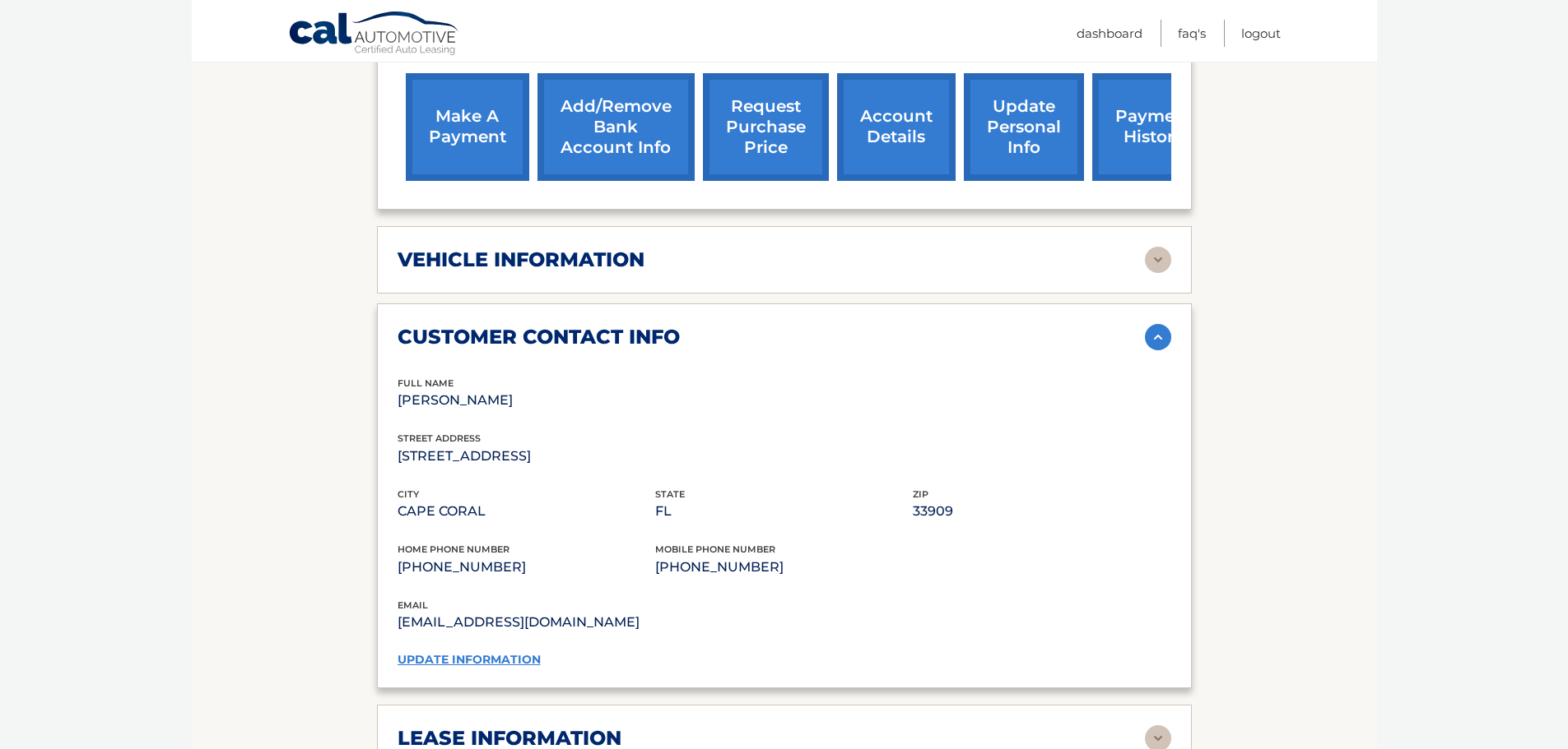
click at [507, 339] on h2 "customer contact info" at bounding box center [539, 337] width 283 height 25
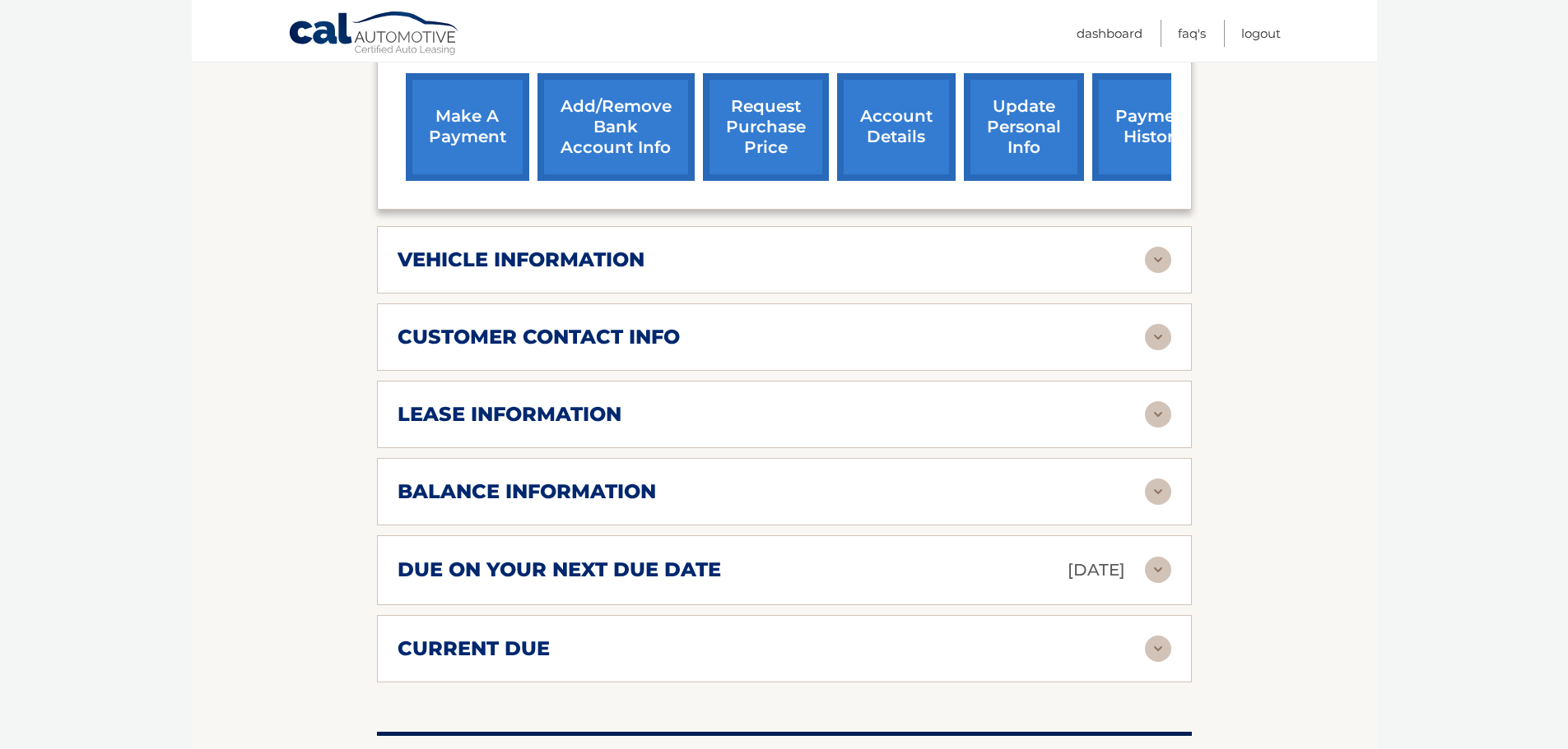
click at [503, 407] on h2 "lease information" at bounding box center [509, 415] width 224 height 25
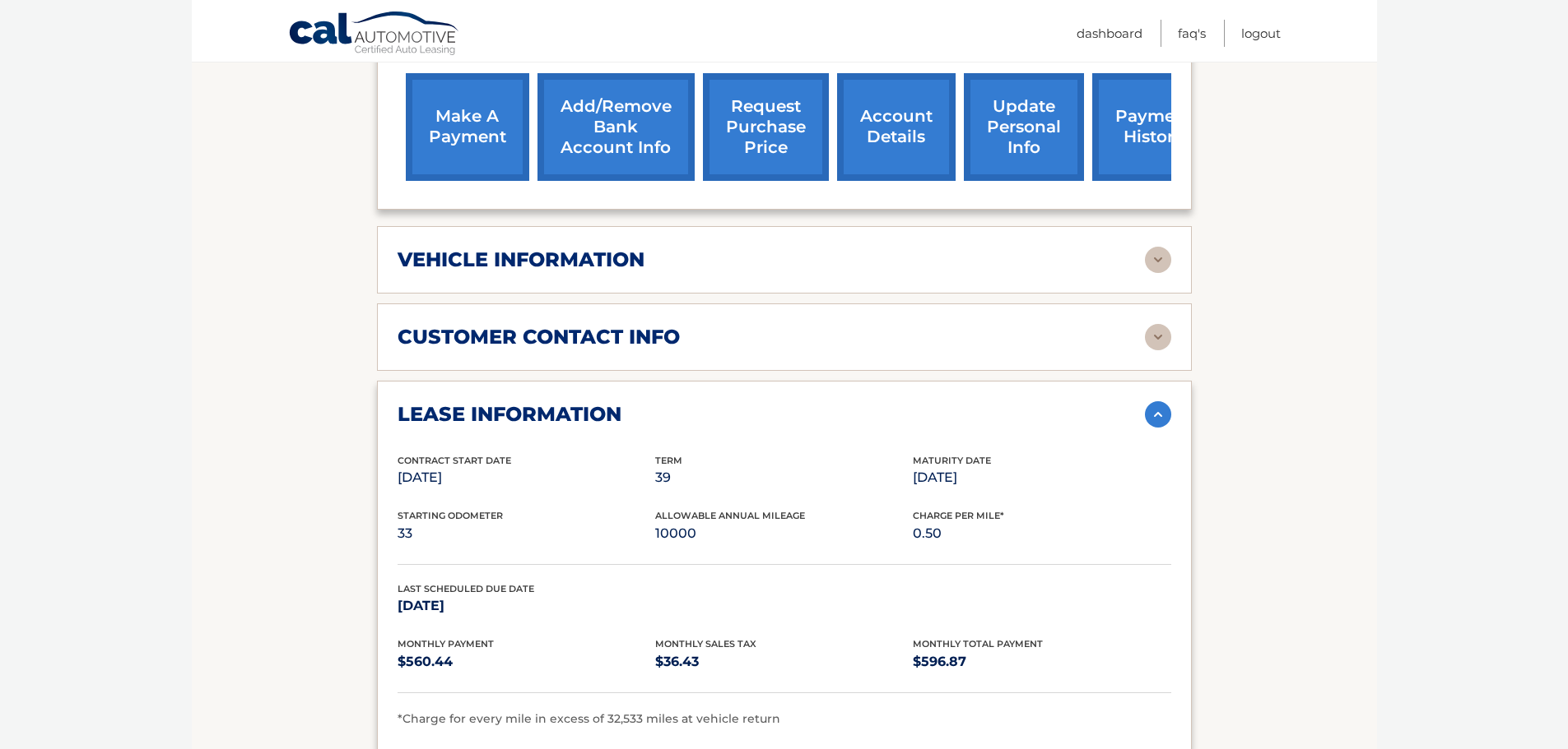
click at [503, 407] on h2 "lease information" at bounding box center [509, 415] width 224 height 25
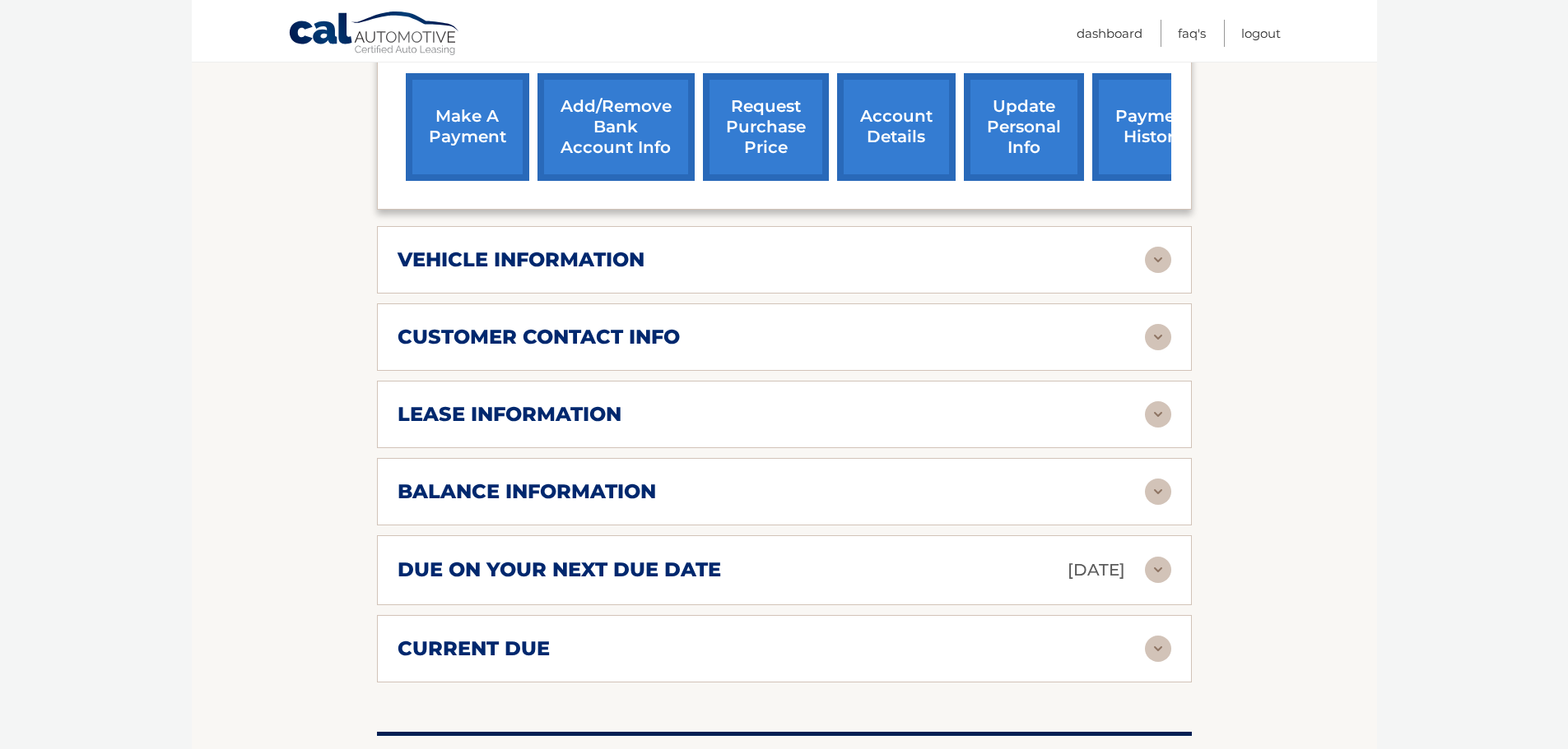
click at [506, 481] on h2 "balance information" at bounding box center [526, 492] width 258 height 25
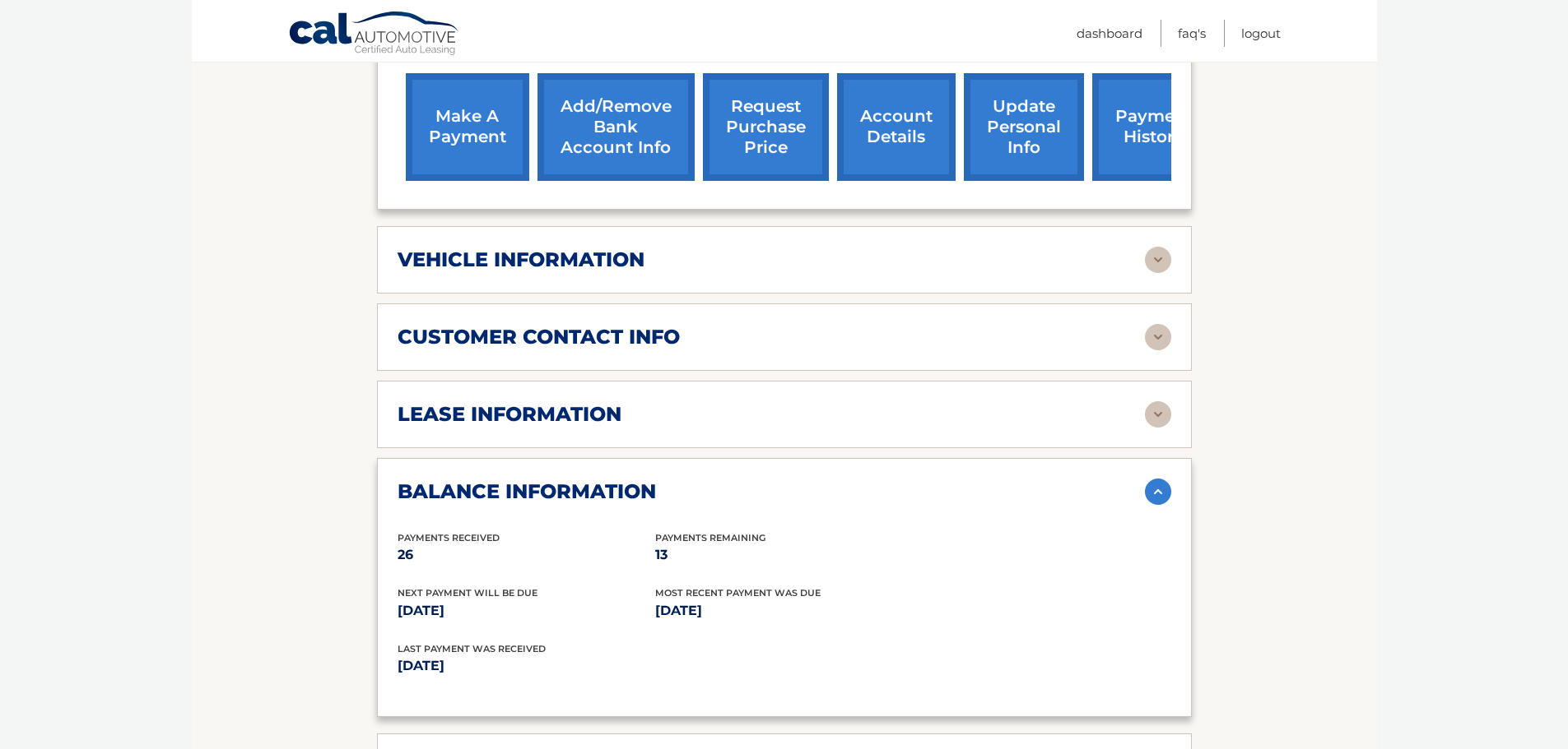
click at [506, 479] on div "balance information" at bounding box center [784, 492] width 774 height 26
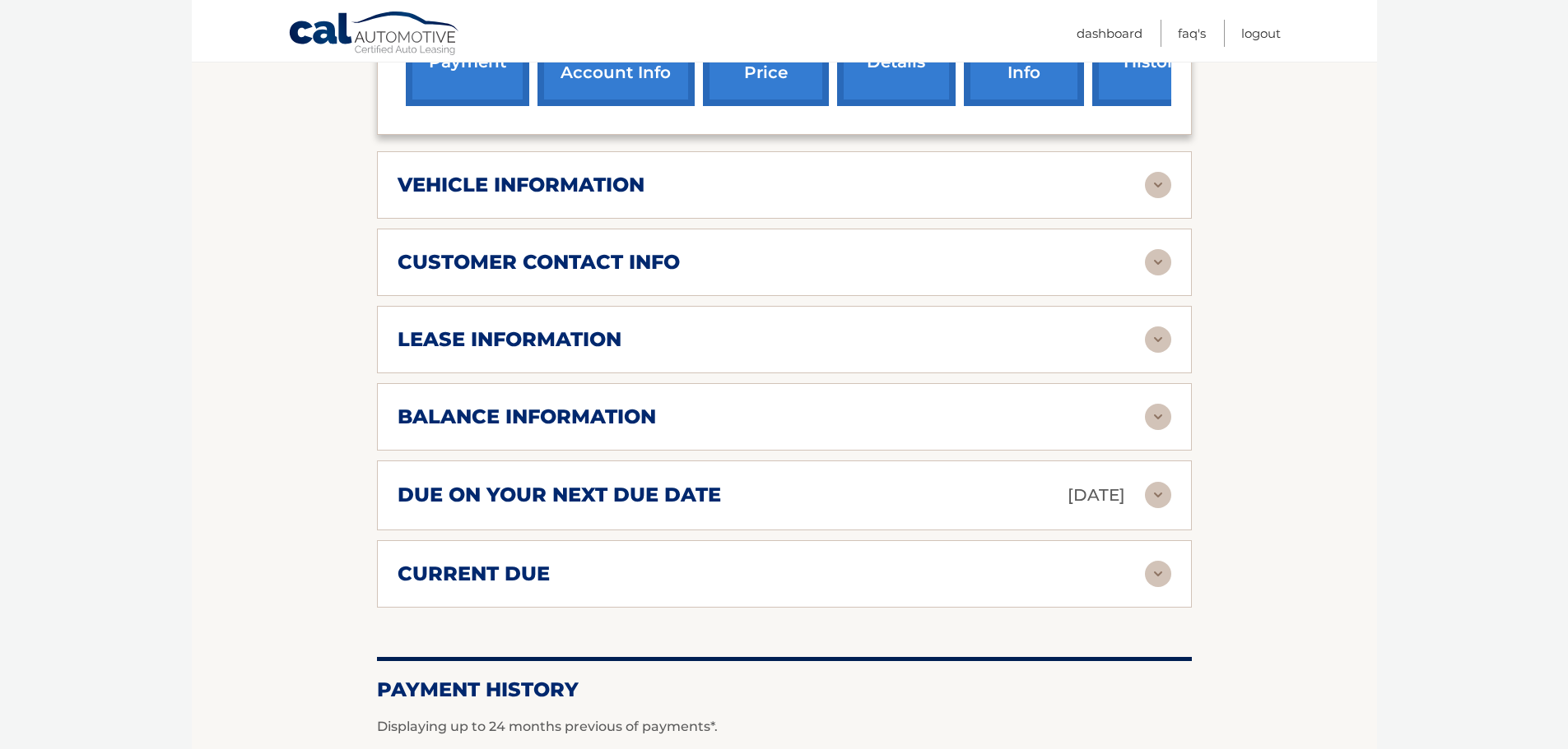
scroll to position [576, 0]
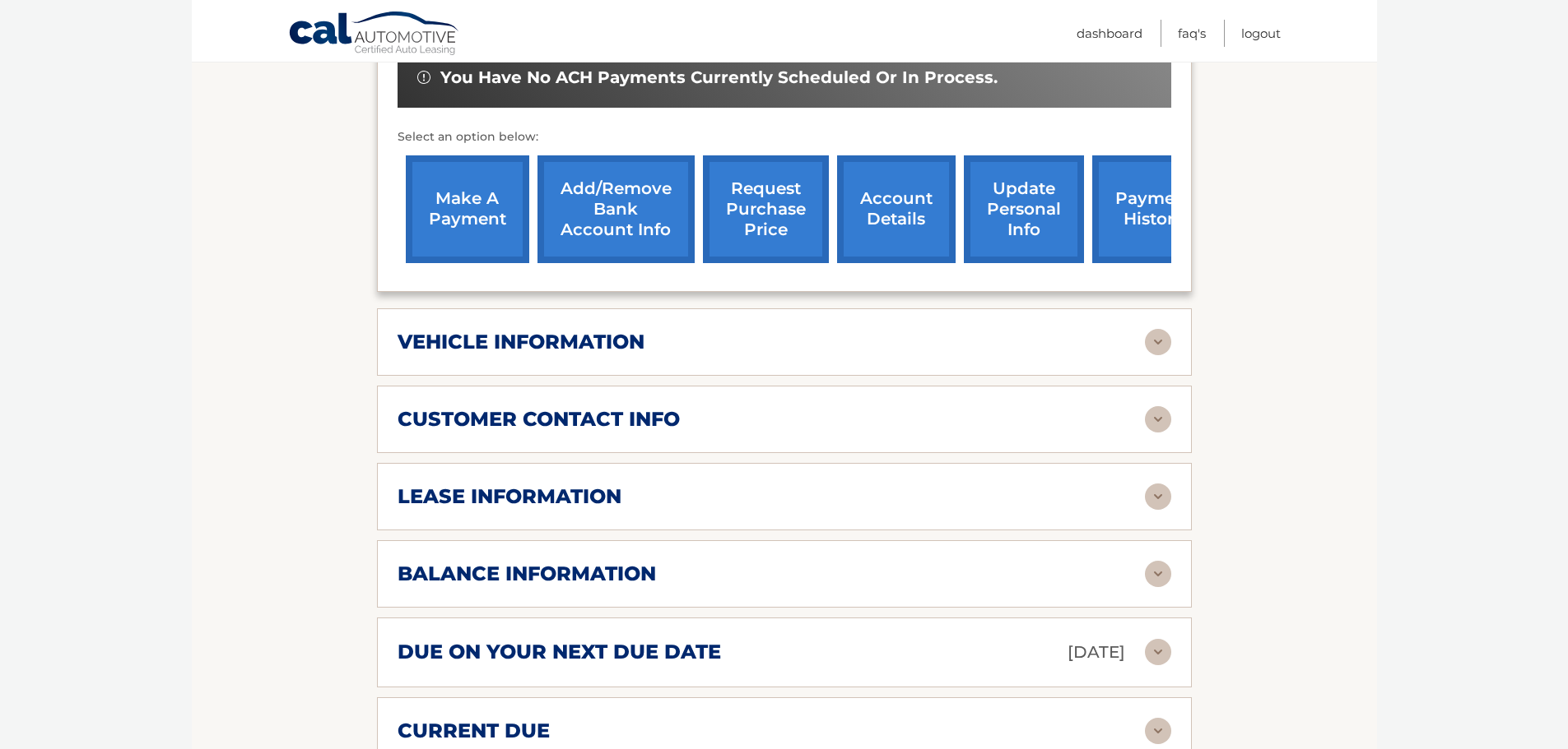
click at [505, 474] on div "lease information Contract Start Date [DATE] Term 39 Maturity Date [DATE] Start…" at bounding box center [784, 497] width 815 height 67
click at [507, 506] on h2 "lease information" at bounding box center [509, 497] width 224 height 25
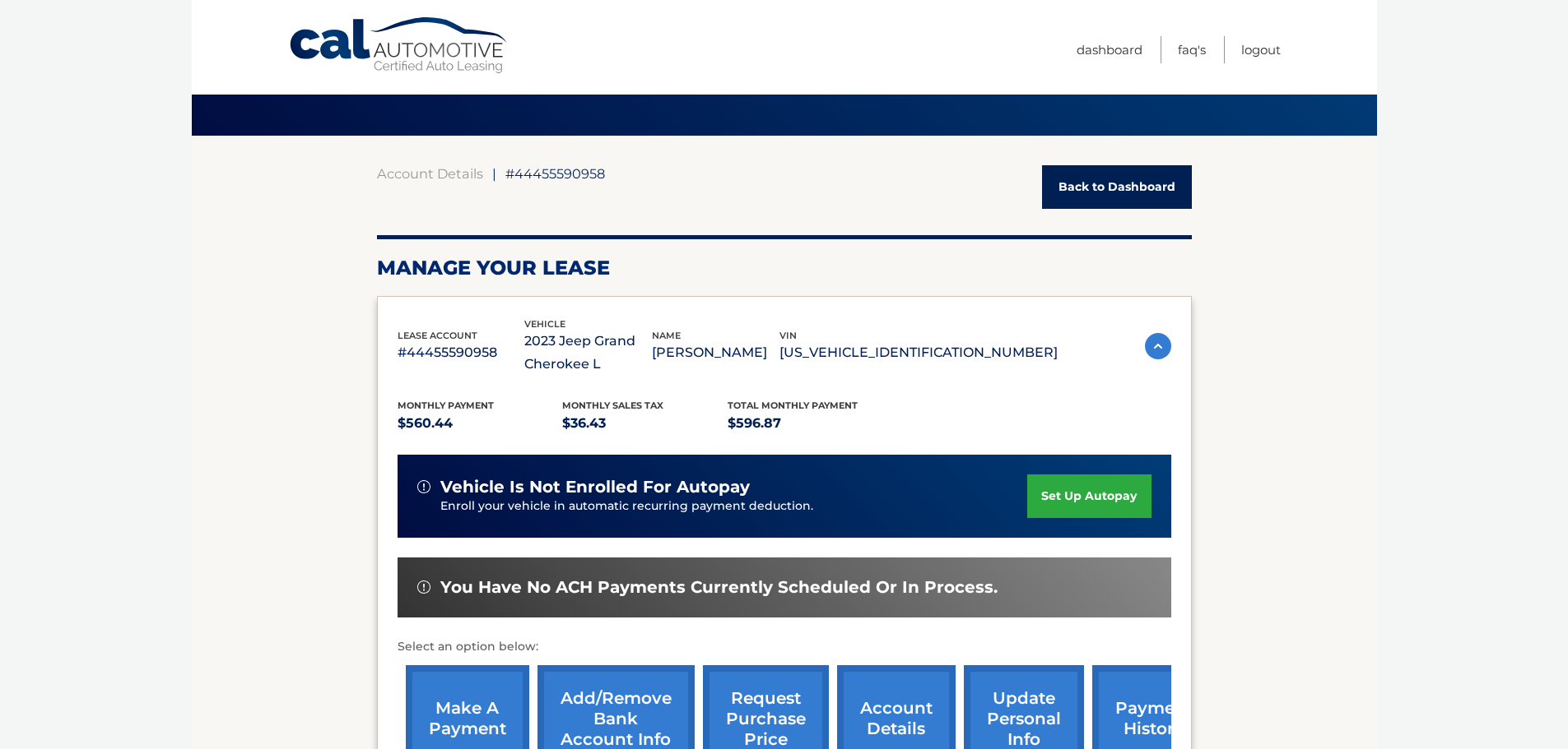
scroll to position [0, 0]
